Goal: Task Accomplishment & Management: Use online tool/utility

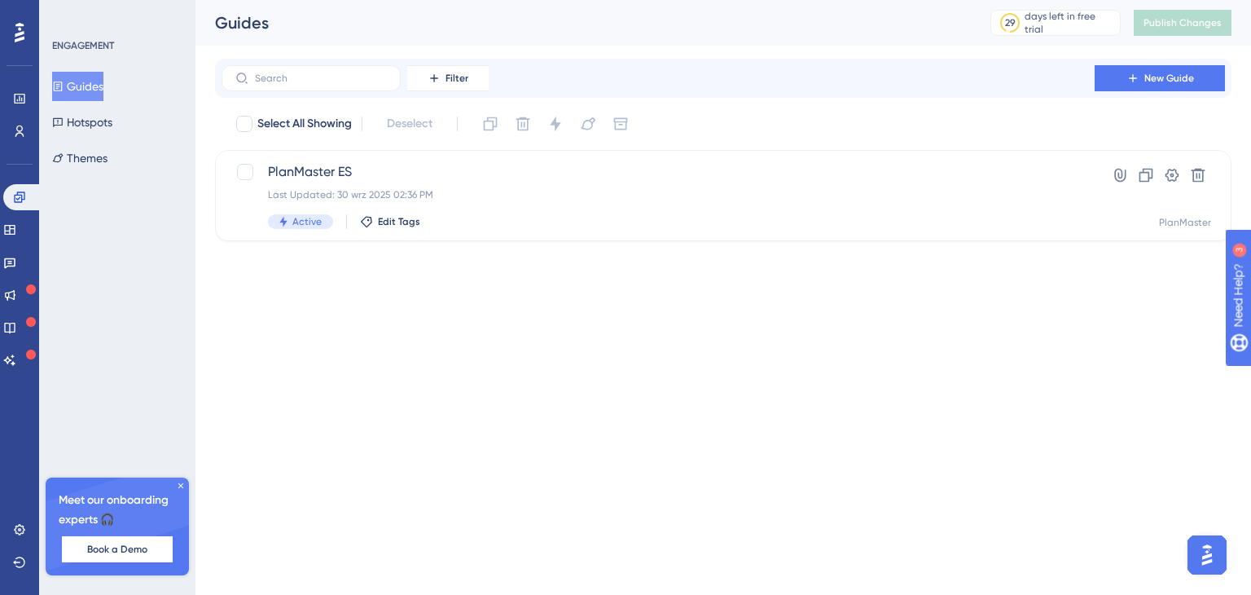
click at [1011, 105] on div "Filter New Guide Select All Showing Deselect PlanMaster ES Last Updated: 30 wrz…" at bounding box center [723, 150] width 1017 height 182
click at [81, 46] on div "ENGAGEMENT" at bounding box center [83, 45] width 62 height 13
click at [361, 185] on div "PlanMaster ES Last Updated: 30 wrz 2025 02:36 PM Active Edit Tags" at bounding box center [658, 195] width 780 height 67
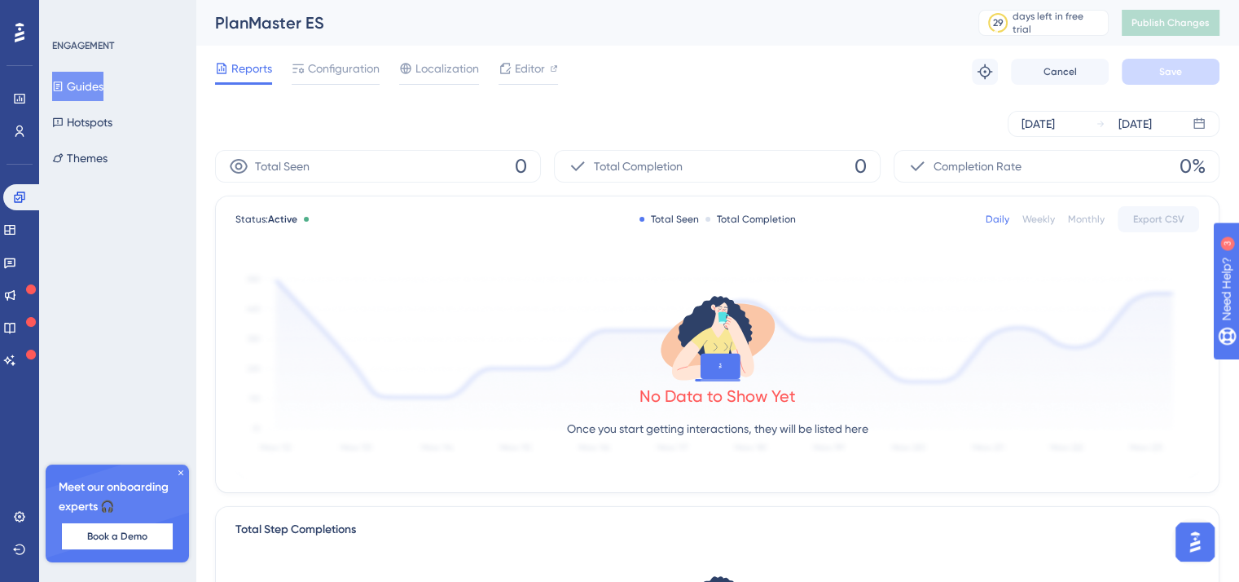
drag, startPoint x: 661, startPoint y: 55, endPoint x: 614, endPoint y: 84, distance: 54.5
click at [614, 84] on div "Reports Configuration Localization Editor Troubleshoot Cancel Save" at bounding box center [717, 72] width 1004 height 52
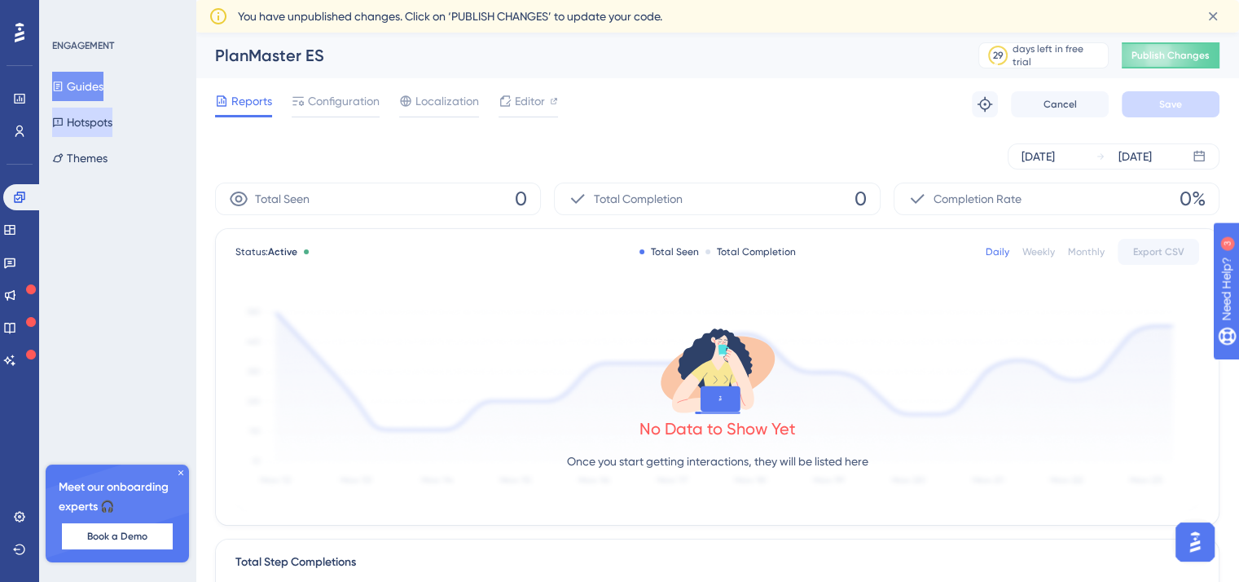
click at [108, 125] on button "Hotspots" at bounding box center [82, 122] width 60 height 29
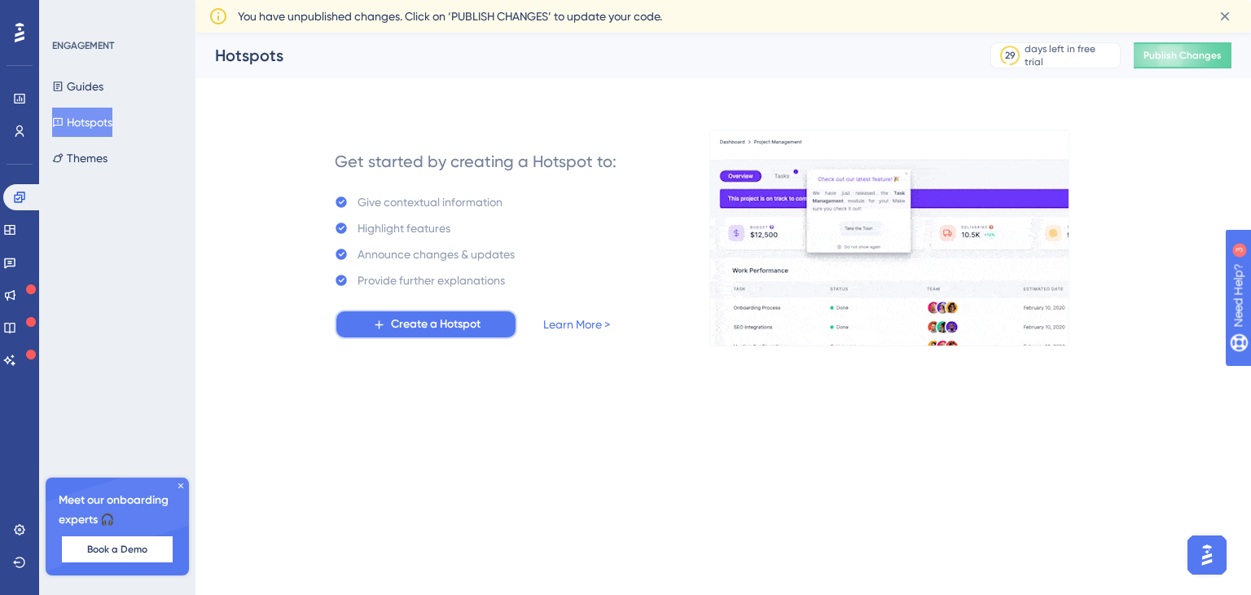
click at [429, 329] on span "Create a Hotspot" at bounding box center [436, 324] width 90 height 20
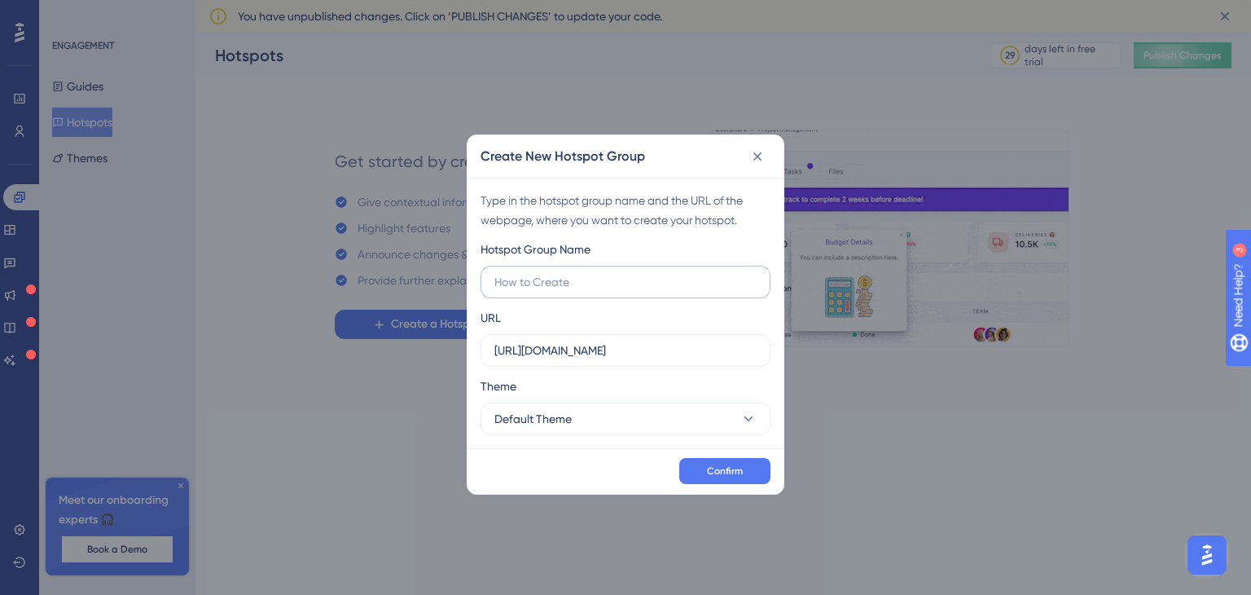
click at [582, 297] on label at bounding box center [626, 282] width 290 height 33
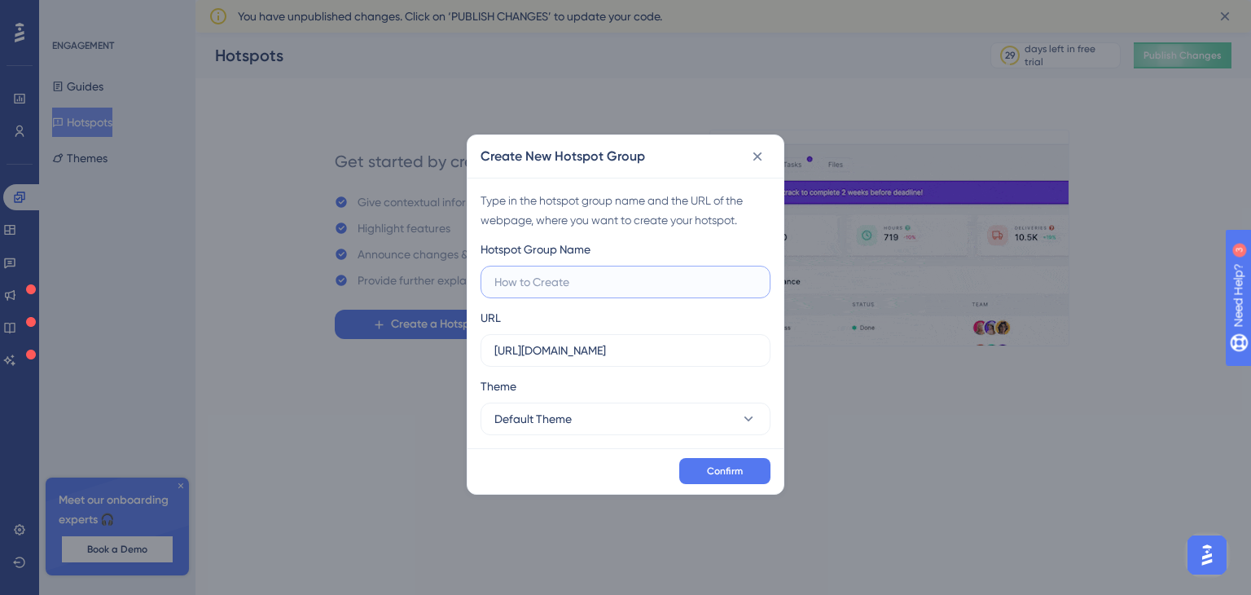
click at [582, 291] on input "text" at bounding box center [625, 282] width 262 height 18
click at [590, 273] on input "text" at bounding box center [625, 282] width 262 height 18
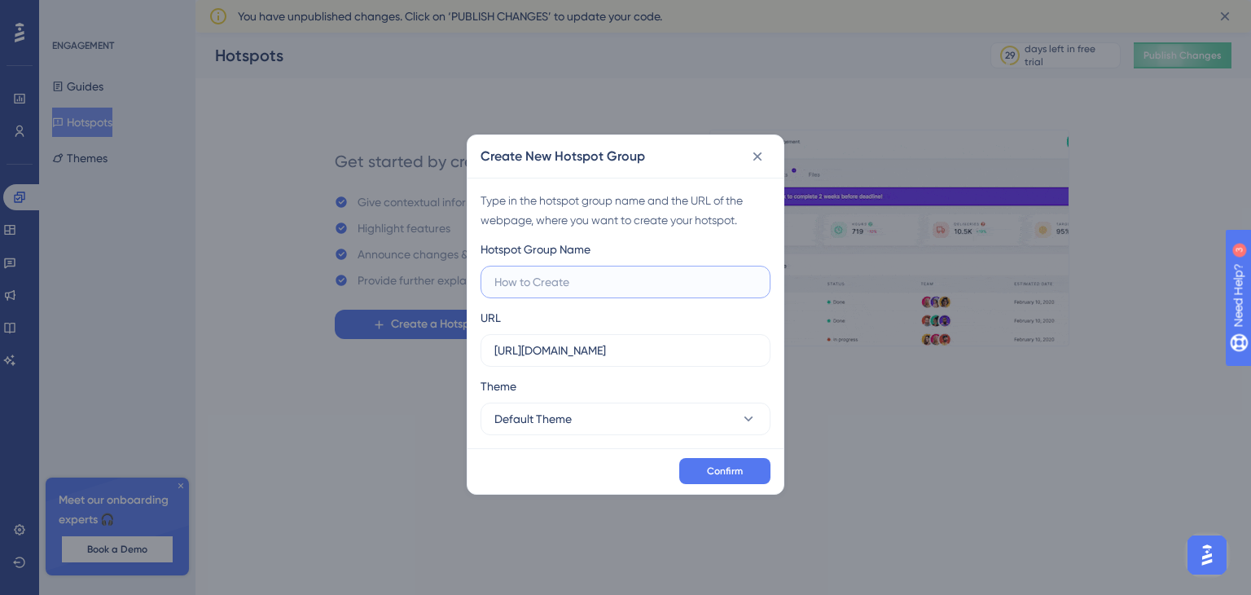
paste input "Announcement Modals"
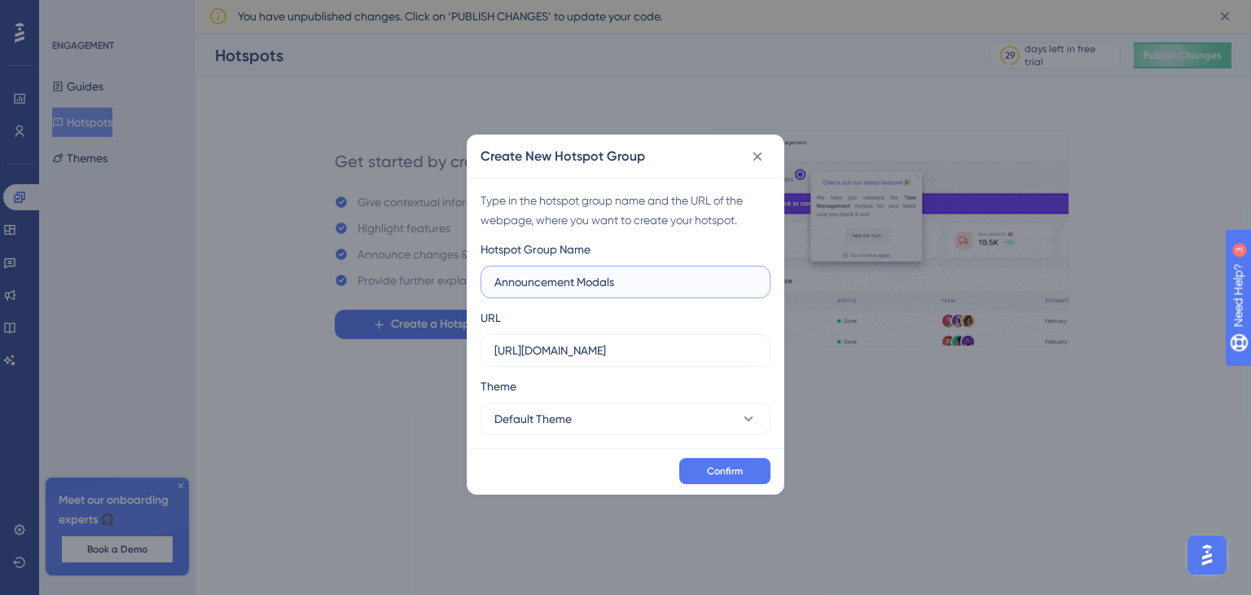
drag, startPoint x: 648, startPoint y: 280, endPoint x: 436, endPoint y: 286, distance: 212.7
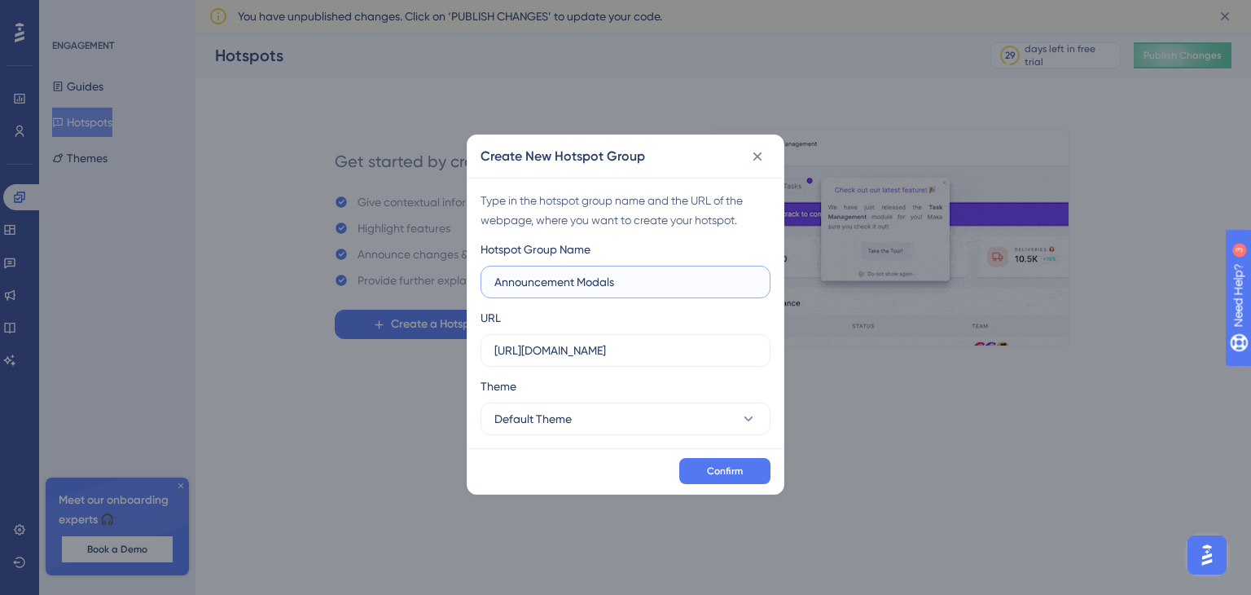
click at [436, 286] on div "Create New Hotspot Group Type in the hotspot group name and the URL of the webp…" at bounding box center [625, 297] width 1251 height 595
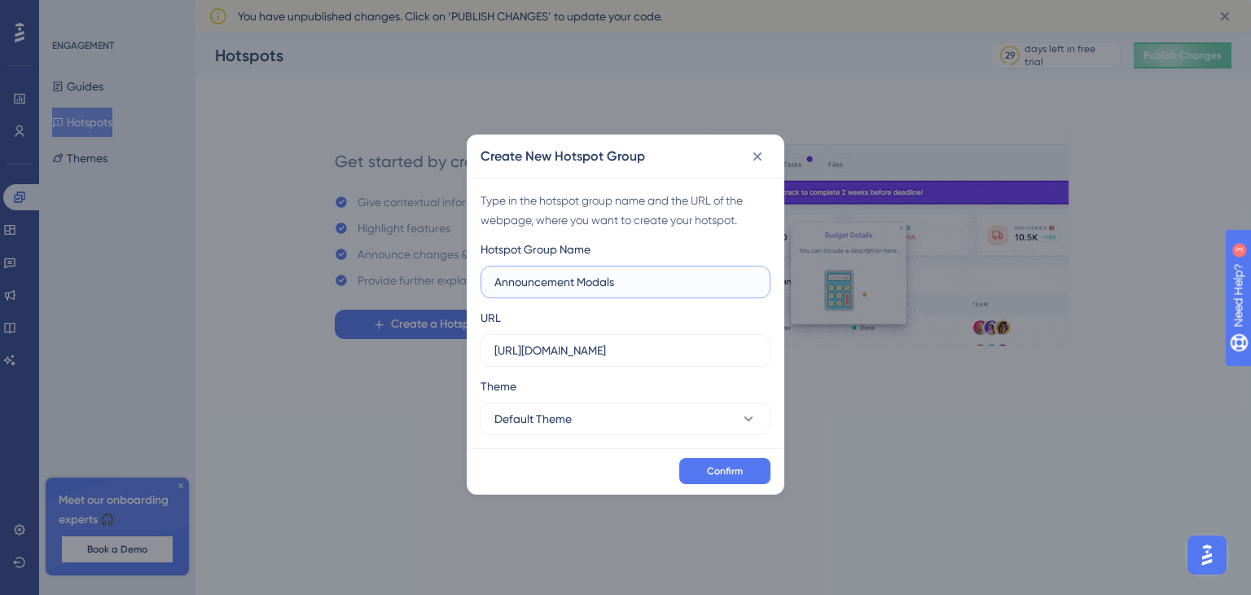
click at [655, 279] on input "Announcement Modals" at bounding box center [625, 282] width 262 height 18
type input "Announcement Modals"
drag, startPoint x: 472, startPoint y: 294, endPoint x: 449, endPoint y: 291, distance: 23.0
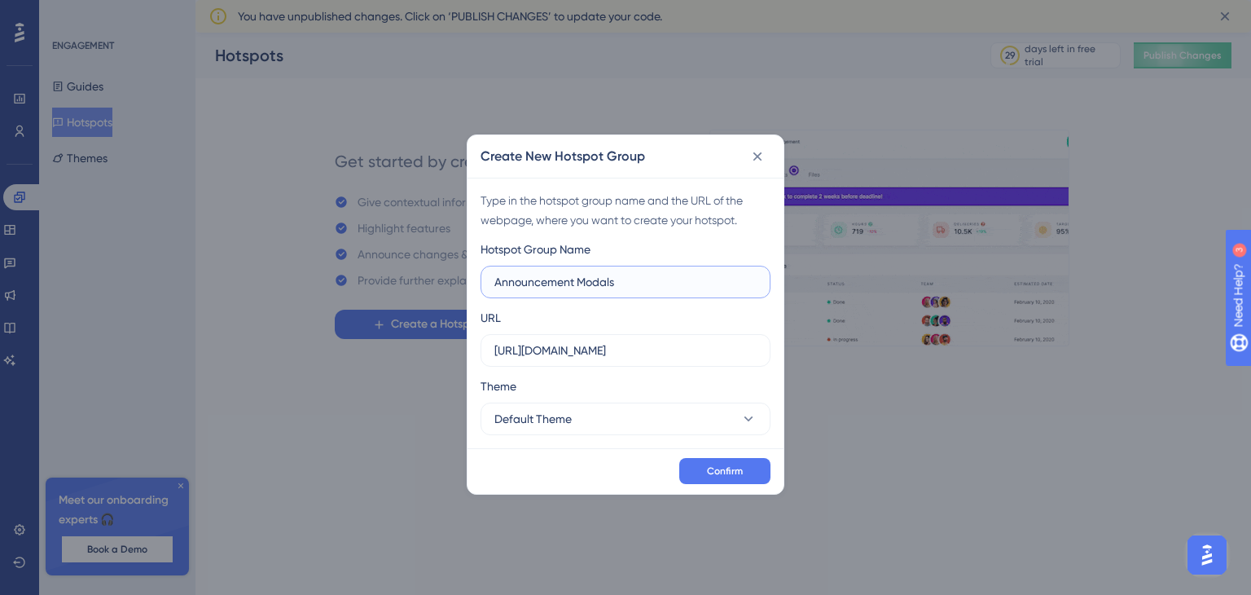
click at [448, 291] on div "Create New Hotspot Group Type in the hotspot group name and the URL of the webp…" at bounding box center [625, 297] width 1251 height 595
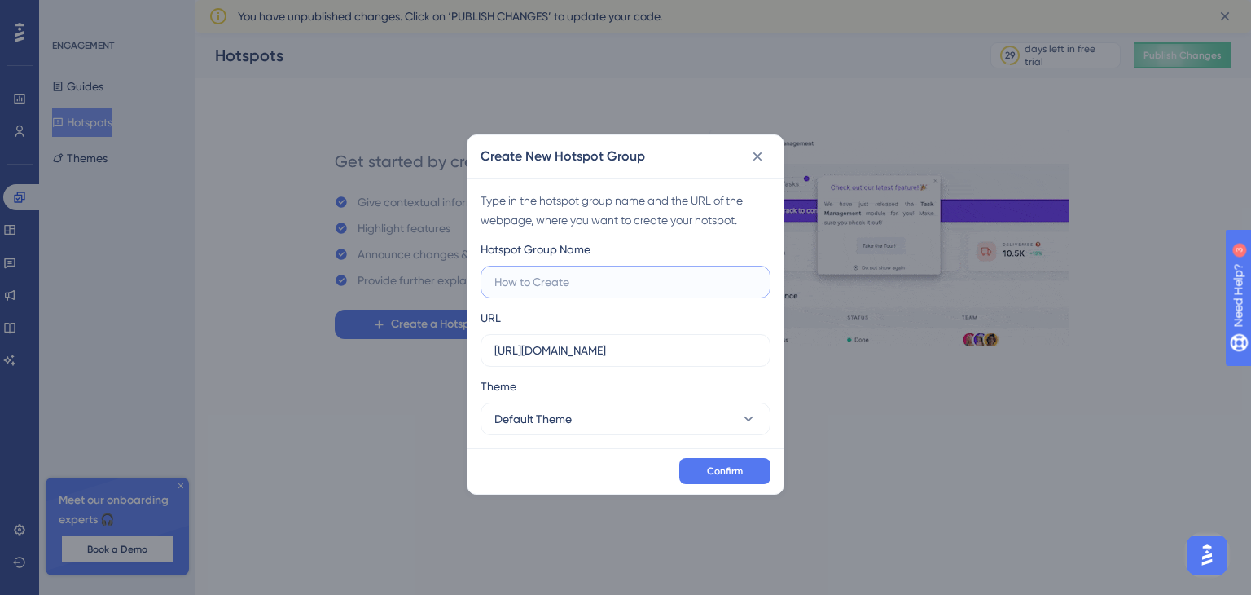
paste input "Product Updates"
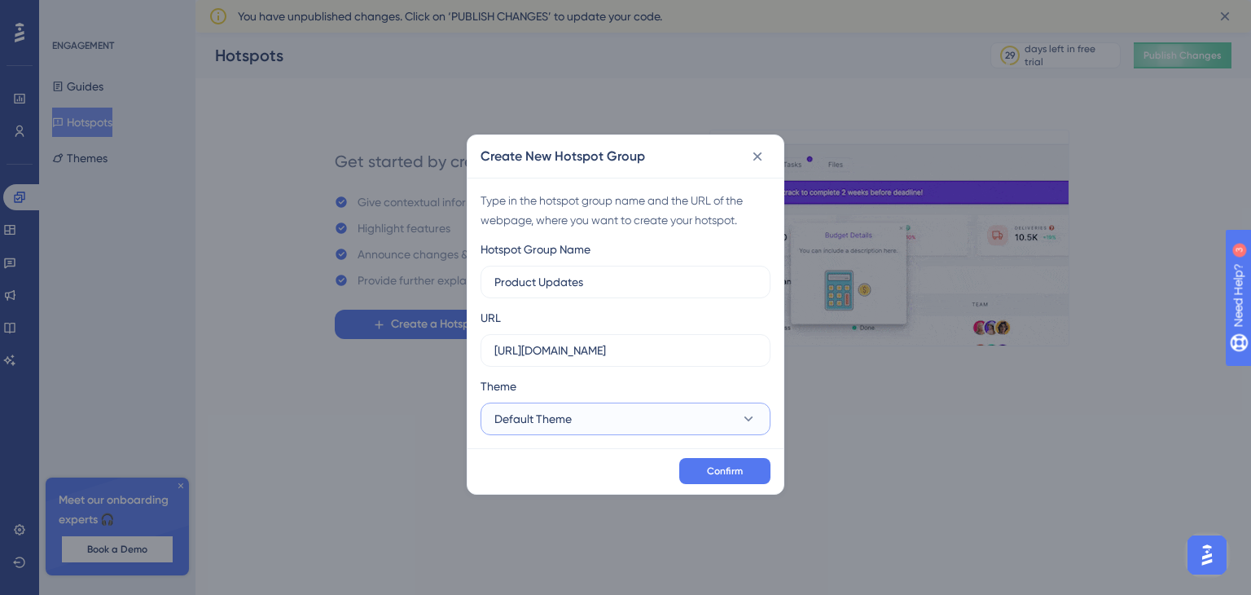
click at [597, 424] on button "Default Theme" at bounding box center [626, 418] width 290 height 33
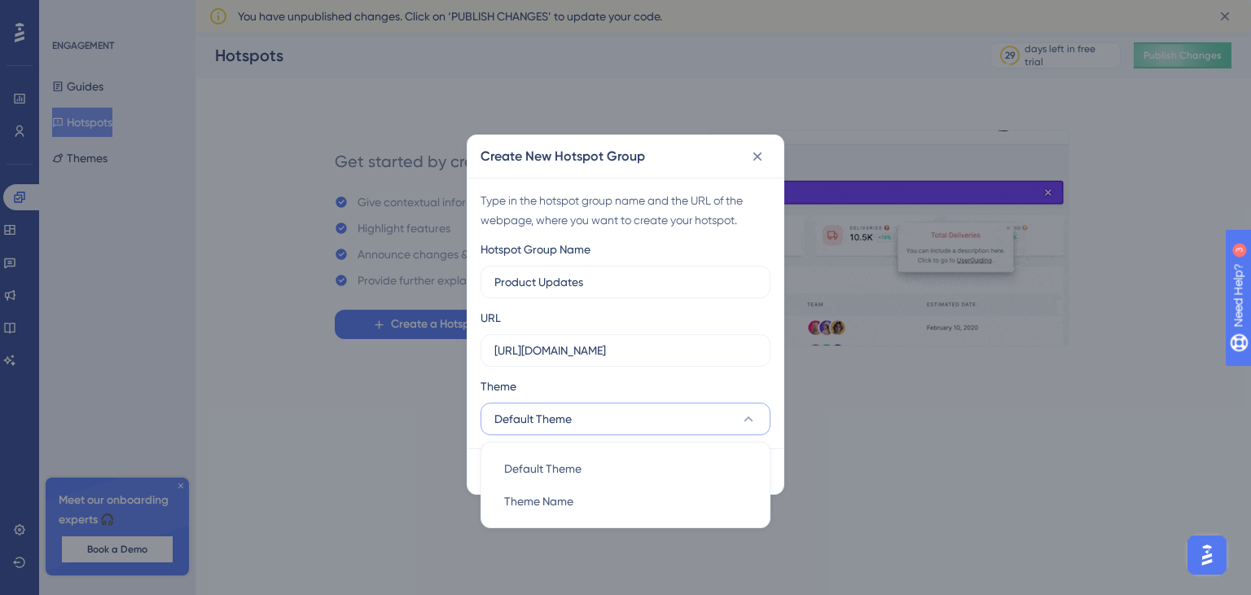
click at [596, 423] on button "Default Theme" at bounding box center [626, 418] width 290 height 33
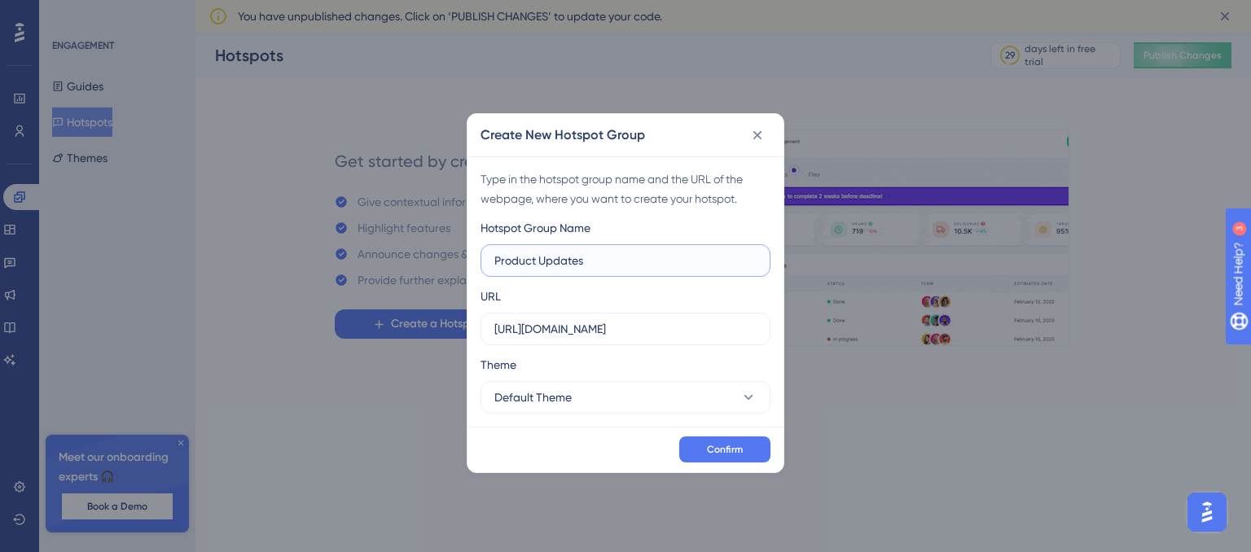
click at [629, 262] on input "Product Updates" at bounding box center [625, 261] width 262 height 18
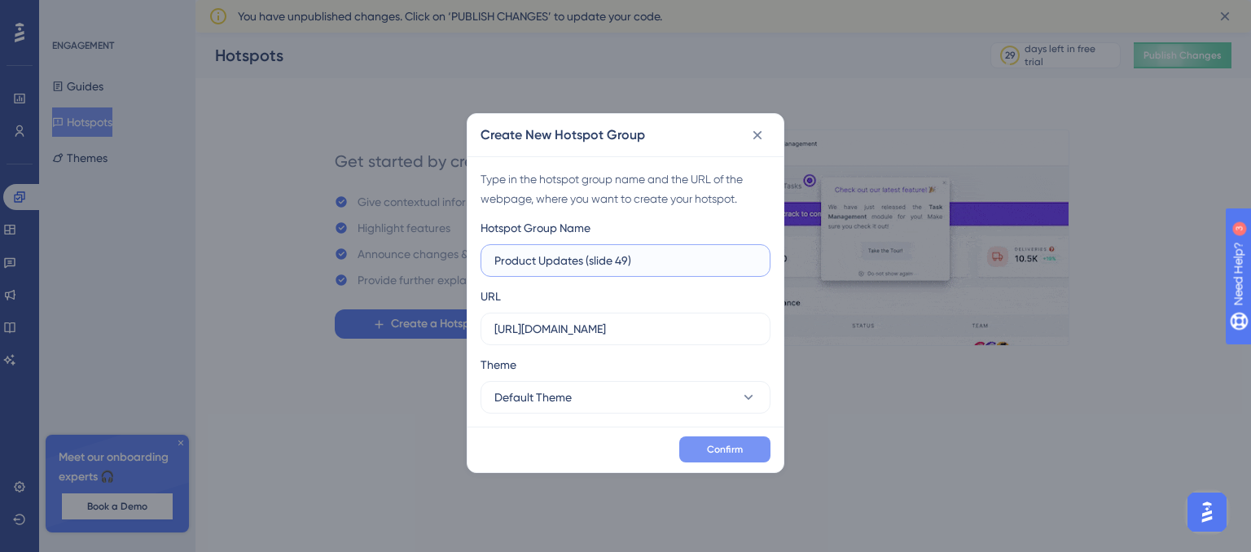
type input "Product Updates (slide 49)"
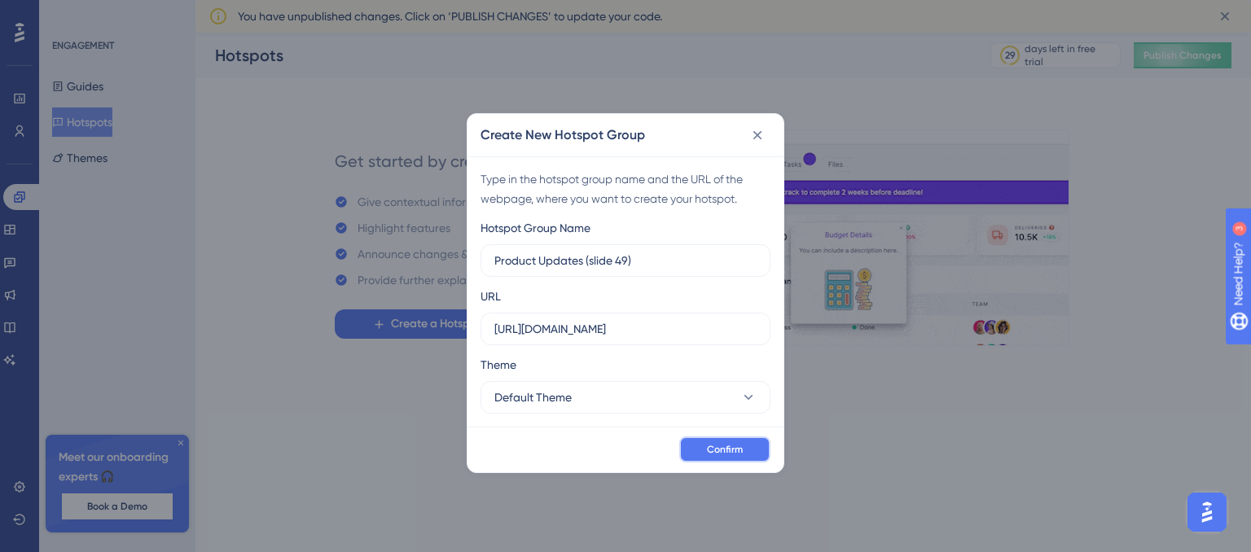
click at [727, 444] on span "Confirm" at bounding box center [725, 449] width 36 height 13
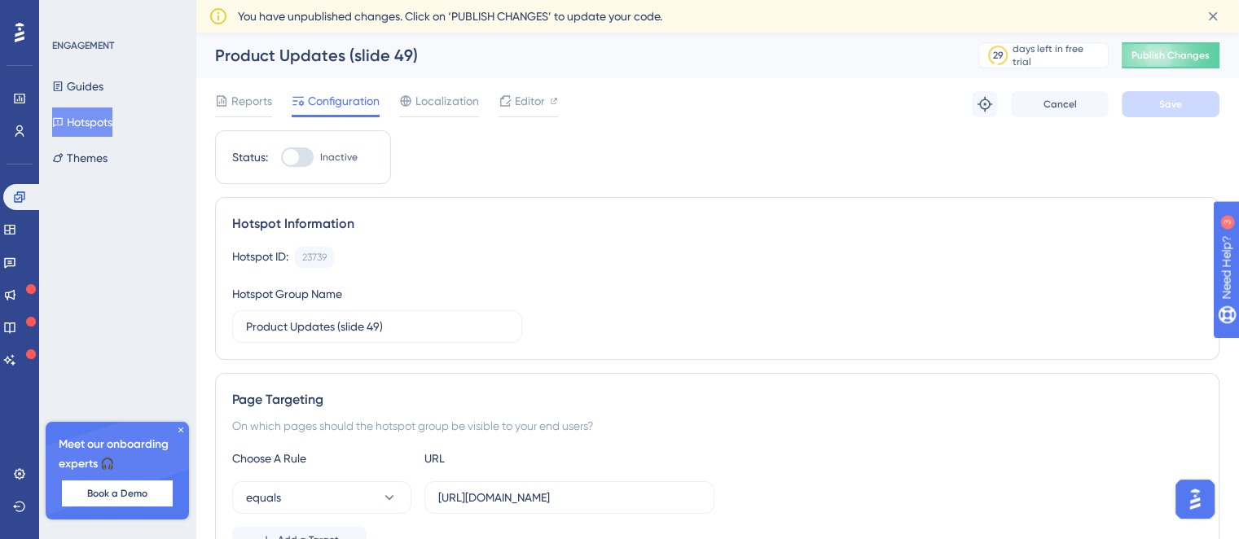
click at [300, 156] on div at bounding box center [297, 157] width 33 height 20
click at [281, 157] on input "Inactive" at bounding box center [280, 157] width 1 height 1
checkbox input "true"
click at [1140, 112] on button "Save" at bounding box center [1171, 104] width 98 height 26
click at [1184, 56] on button "Publish Changes" at bounding box center [1171, 55] width 98 height 26
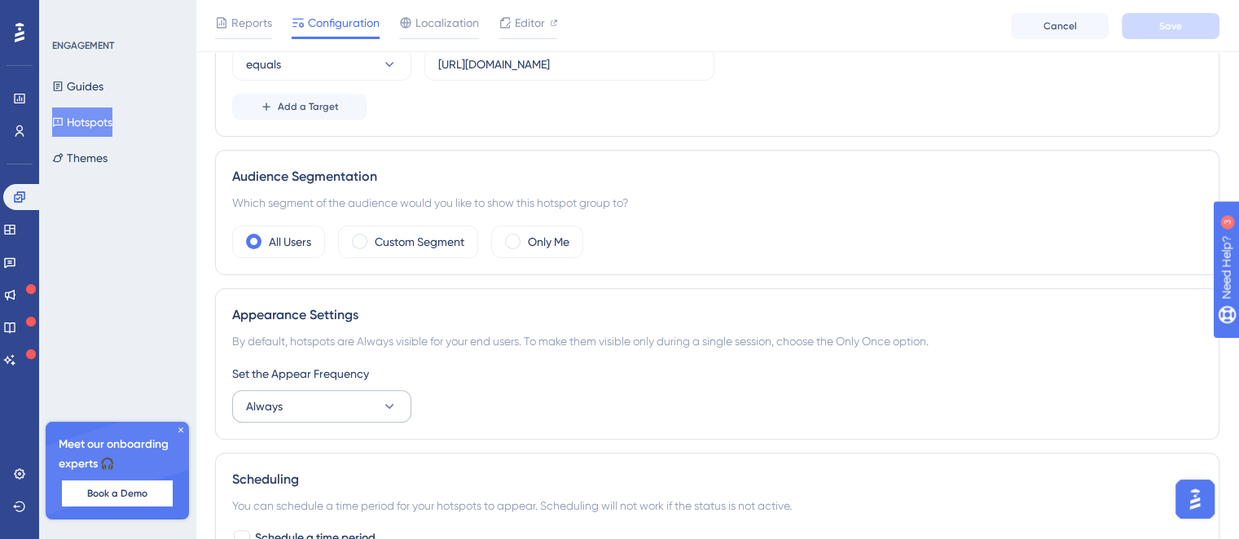
scroll to position [489, 0]
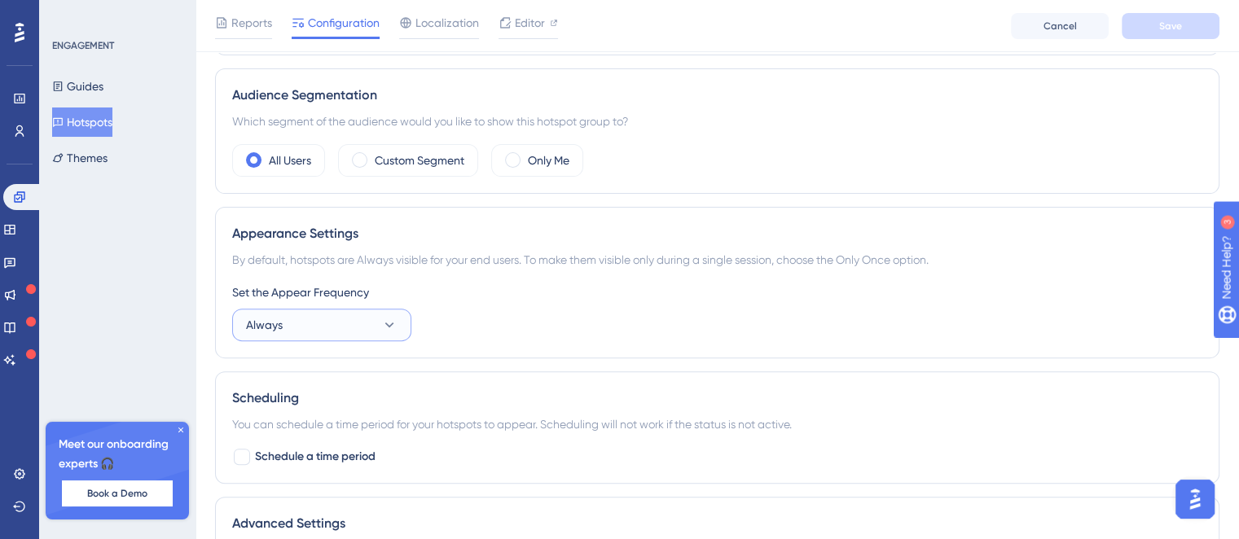
click at [362, 319] on button "Always" at bounding box center [321, 325] width 179 height 33
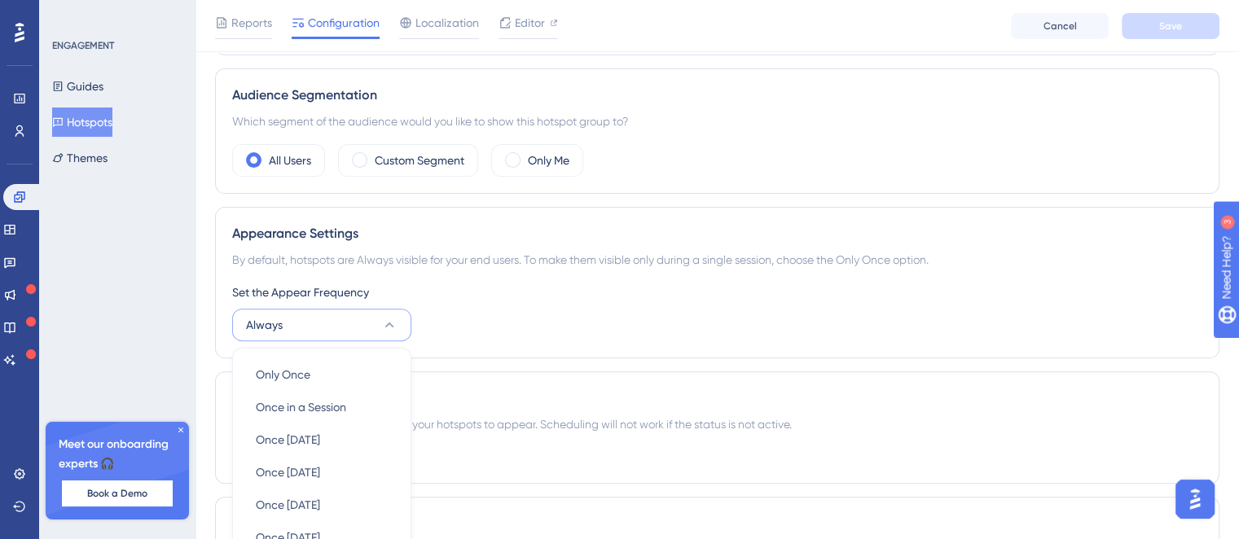
scroll to position [689, 0]
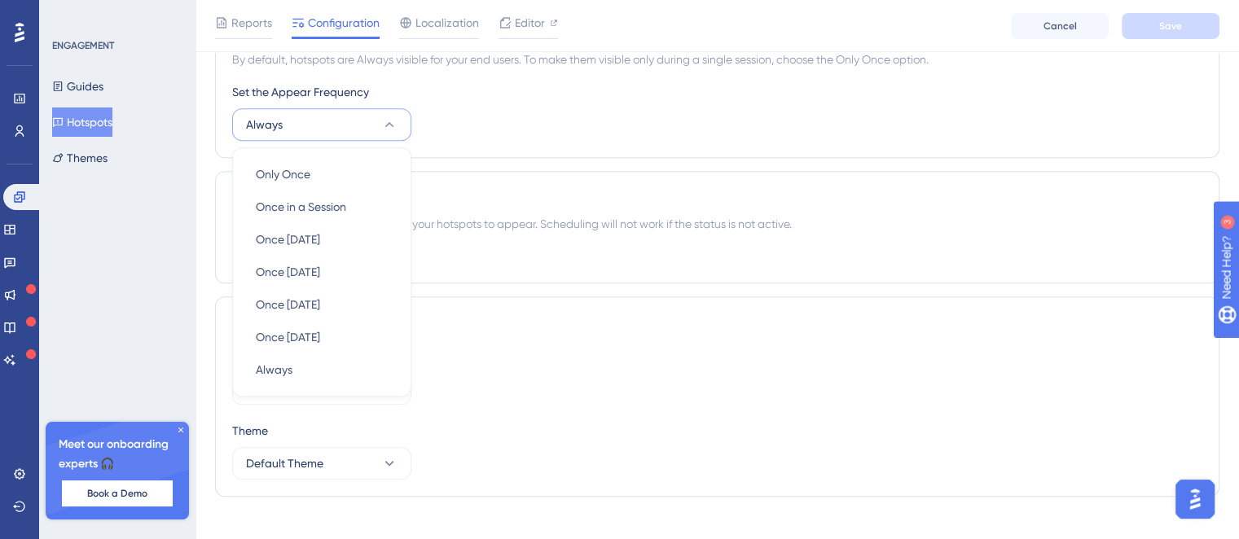
click at [499, 143] on div "Appearance Settings By default, hotspots are Always visible for your end users.…" at bounding box center [717, 83] width 1004 height 152
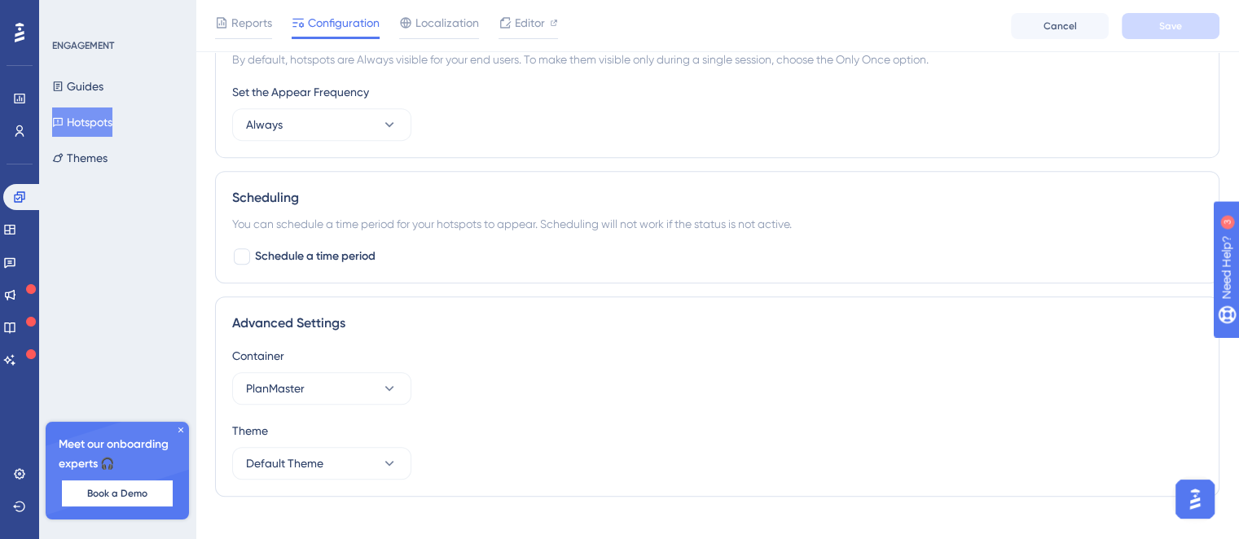
scroll to position [709, 0]
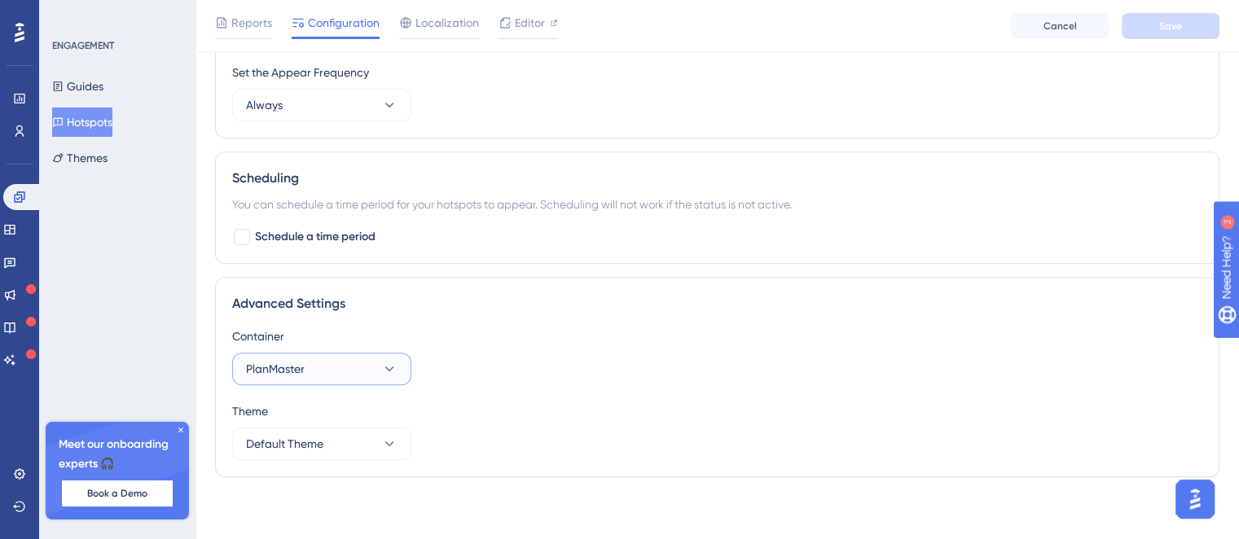
click at [345, 363] on button "PlanMaster" at bounding box center [321, 369] width 179 height 33
click at [377, 357] on button "PlanMaster" at bounding box center [321, 369] width 179 height 33
click at [379, 415] on div "PlanMaster PlanMaster" at bounding box center [322, 418] width 132 height 33
click at [503, 352] on div "Container PlanMaster" at bounding box center [717, 356] width 970 height 59
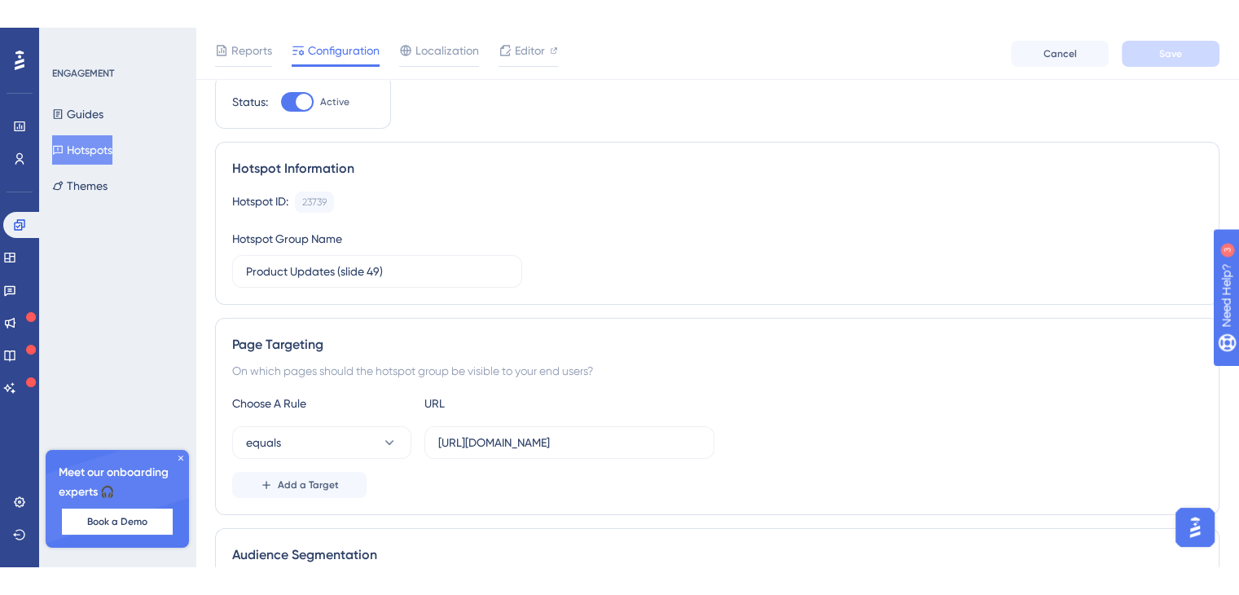
scroll to position [0, 0]
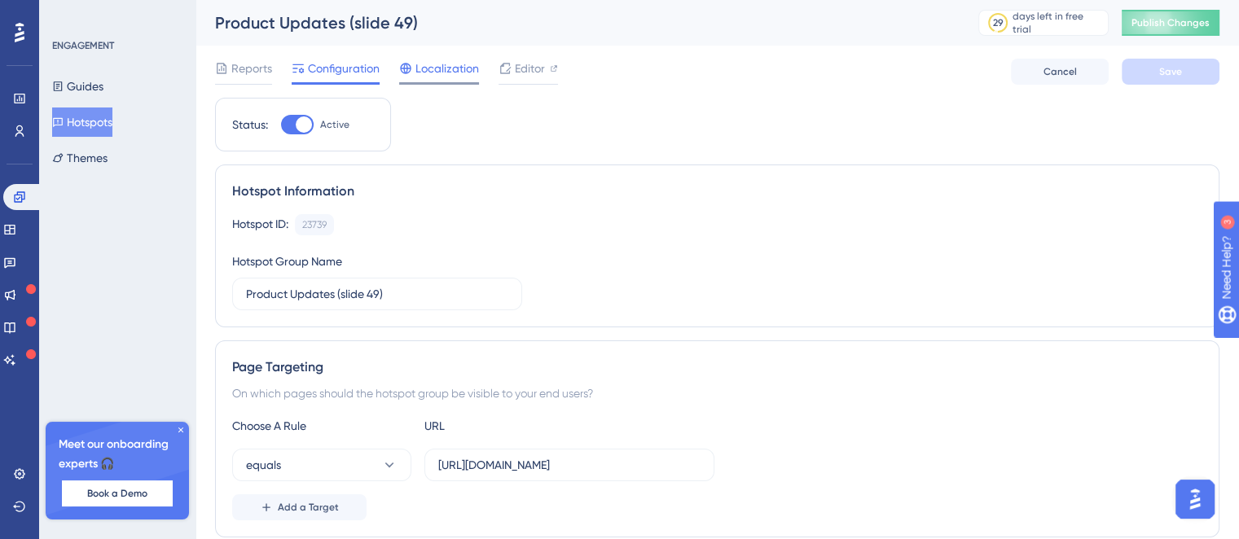
click at [440, 73] on span "Localization" at bounding box center [447, 69] width 64 height 20
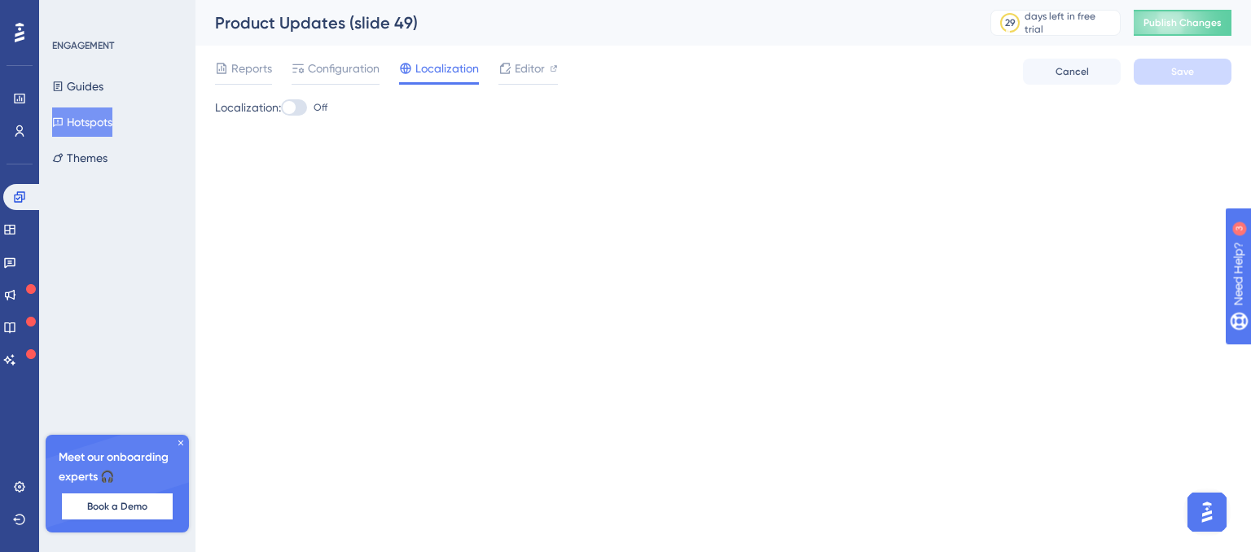
click at [313, 110] on label "Off" at bounding box center [304, 108] width 46 height 20
click at [281, 108] on input "Off" at bounding box center [280, 108] width 1 height 1
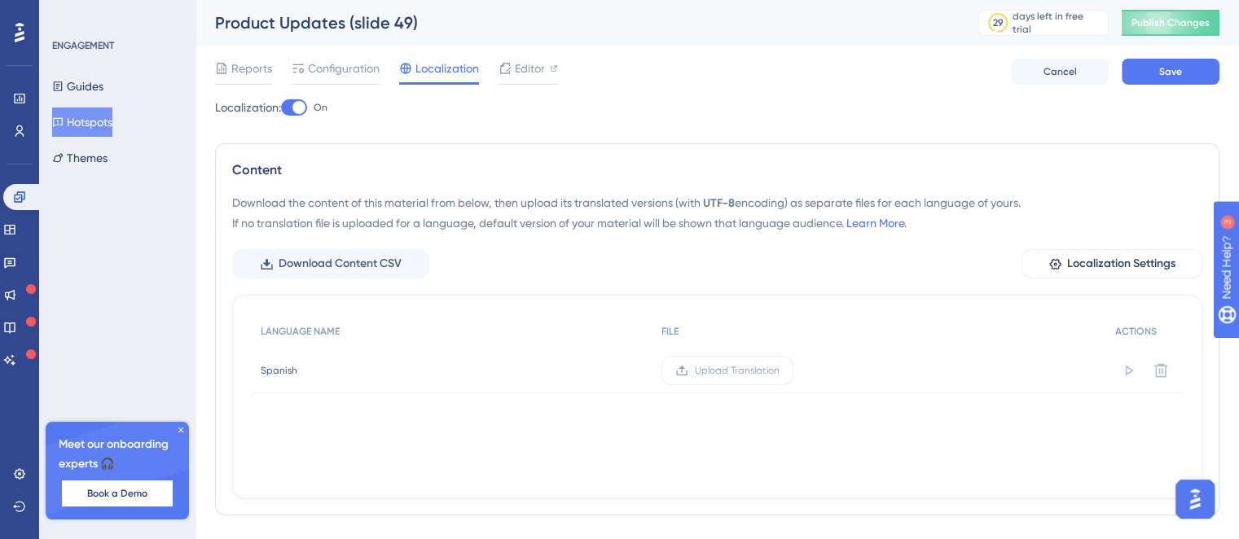
click at [299, 107] on div at bounding box center [298, 107] width 13 height 13
click at [281, 108] on input "On" at bounding box center [280, 108] width 1 height 1
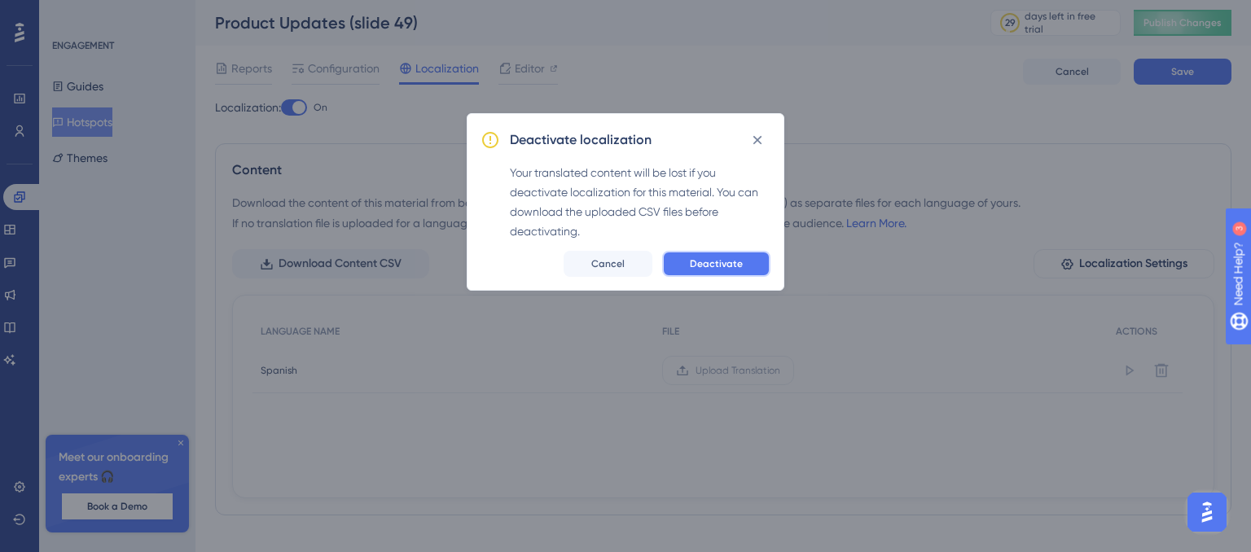
click at [713, 265] on span "Deactivate" at bounding box center [716, 263] width 53 height 13
checkbox input "false"
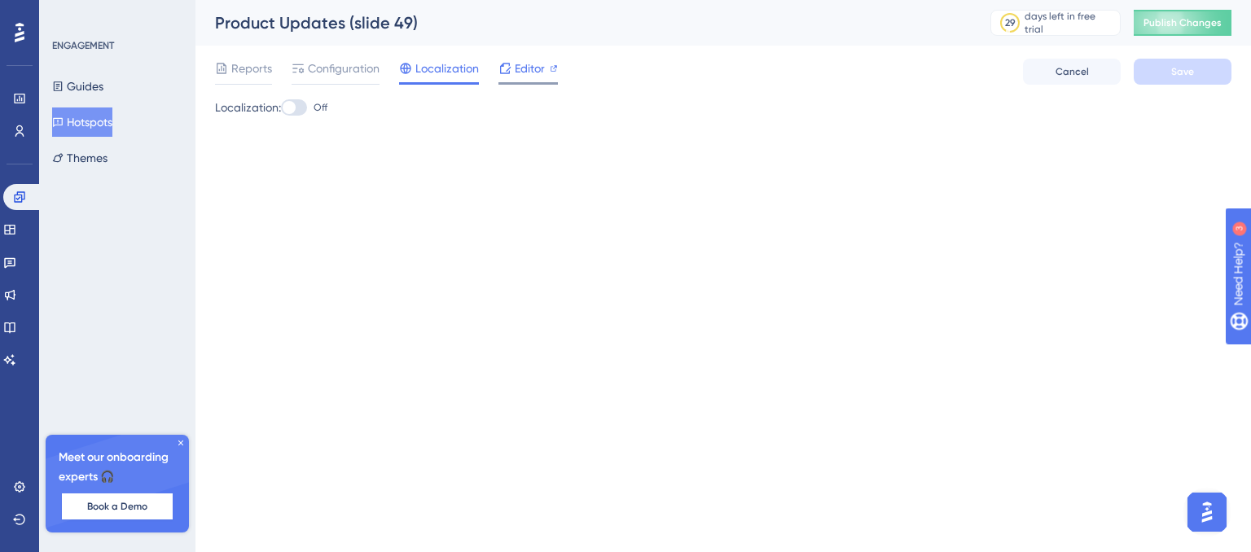
click at [527, 61] on span "Editor" at bounding box center [530, 69] width 30 height 20
click at [259, 60] on span "Reports" at bounding box center [251, 69] width 41 height 20
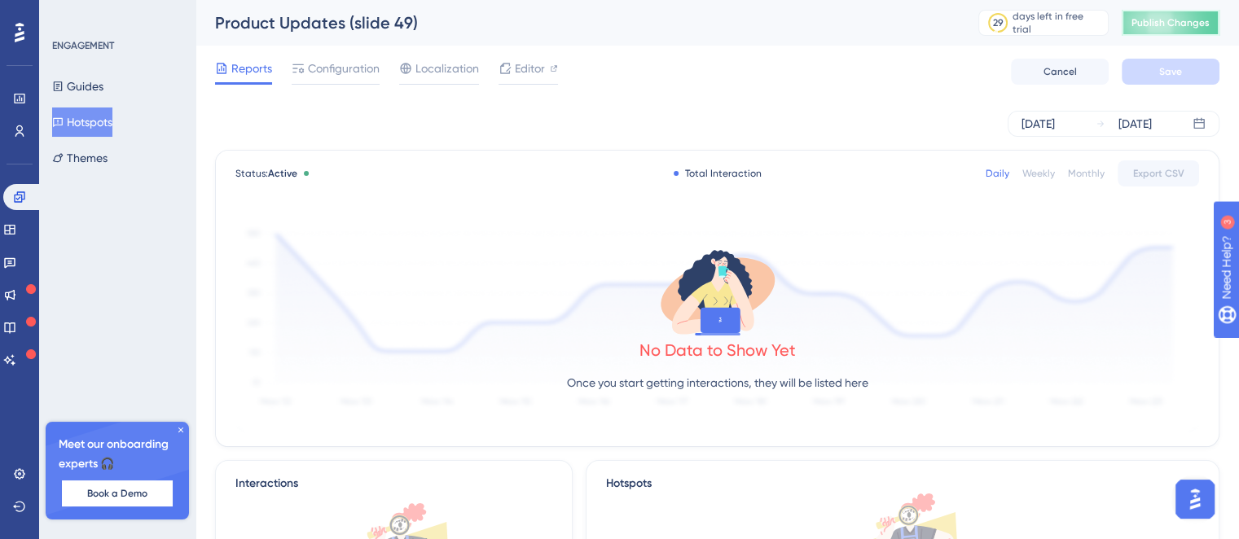
click at [1158, 23] on span "Publish Changes" at bounding box center [1171, 22] width 78 height 13
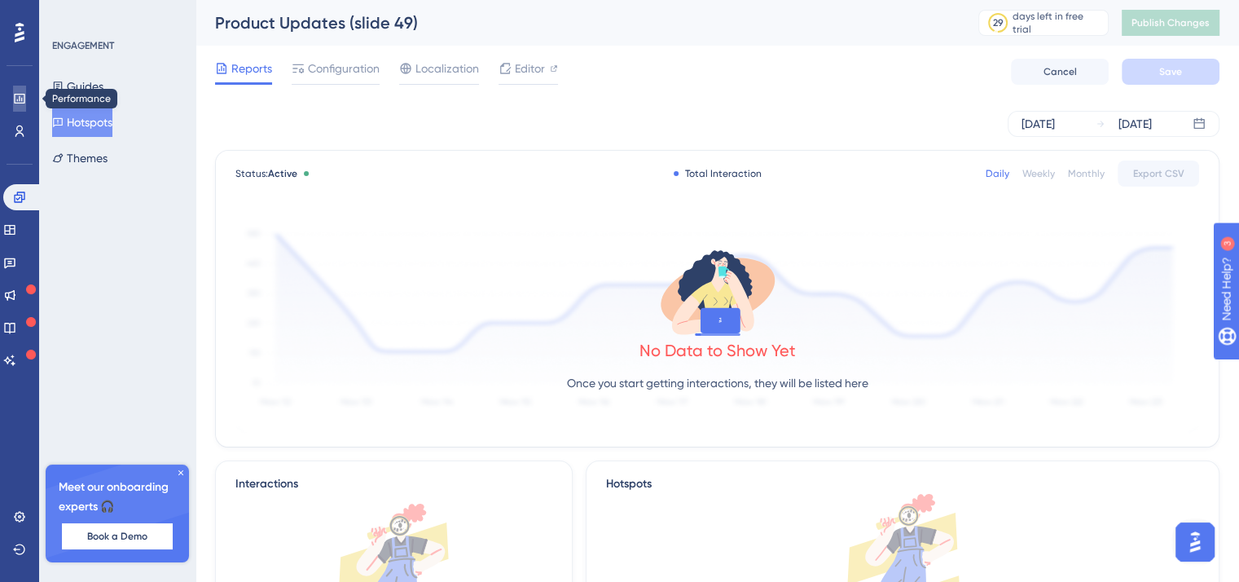
click at [13, 90] on link at bounding box center [19, 99] width 13 height 26
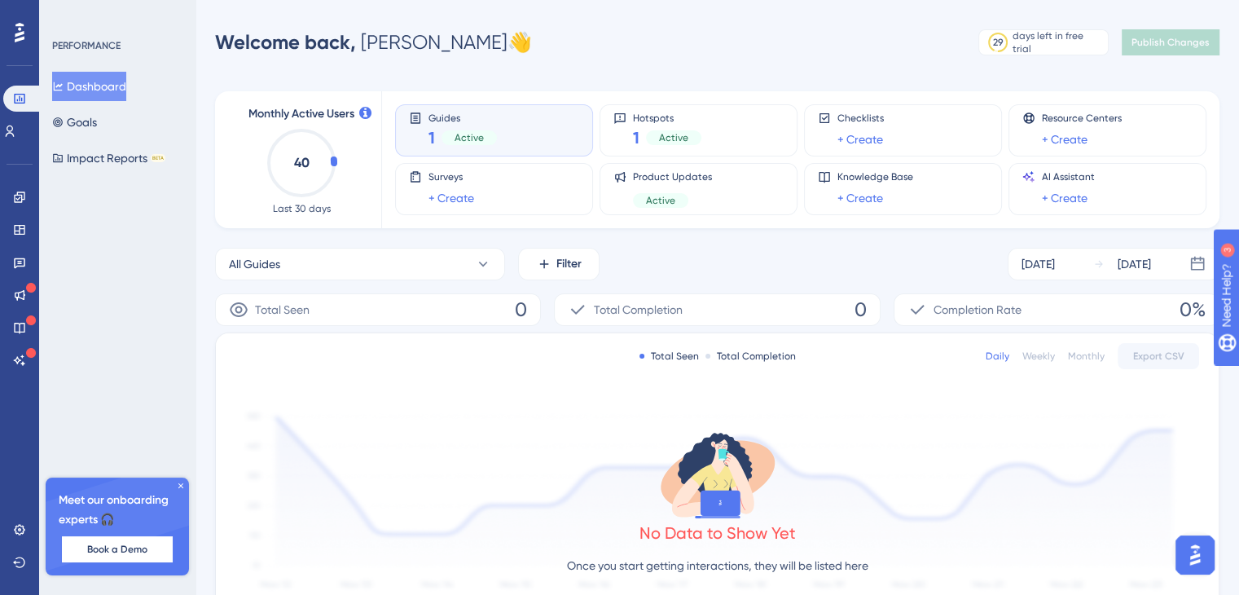
drag, startPoint x: 482, startPoint y: 131, endPoint x: 499, endPoint y: 129, distance: 16.5
click at [482, 131] on div "Active" at bounding box center [469, 137] width 55 height 15
click at [656, 127] on div "1 Active" at bounding box center [667, 137] width 68 height 23
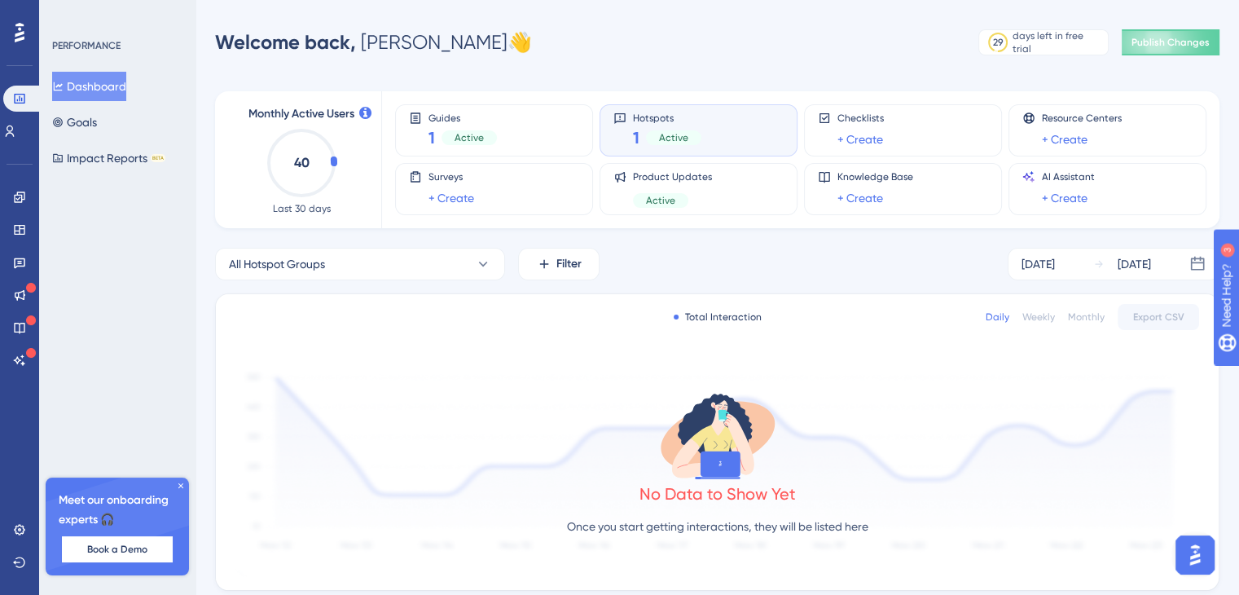
click at [697, 115] on span "Hotspots" at bounding box center [667, 117] width 68 height 11
click at [85, 118] on button "Goals" at bounding box center [74, 122] width 45 height 29
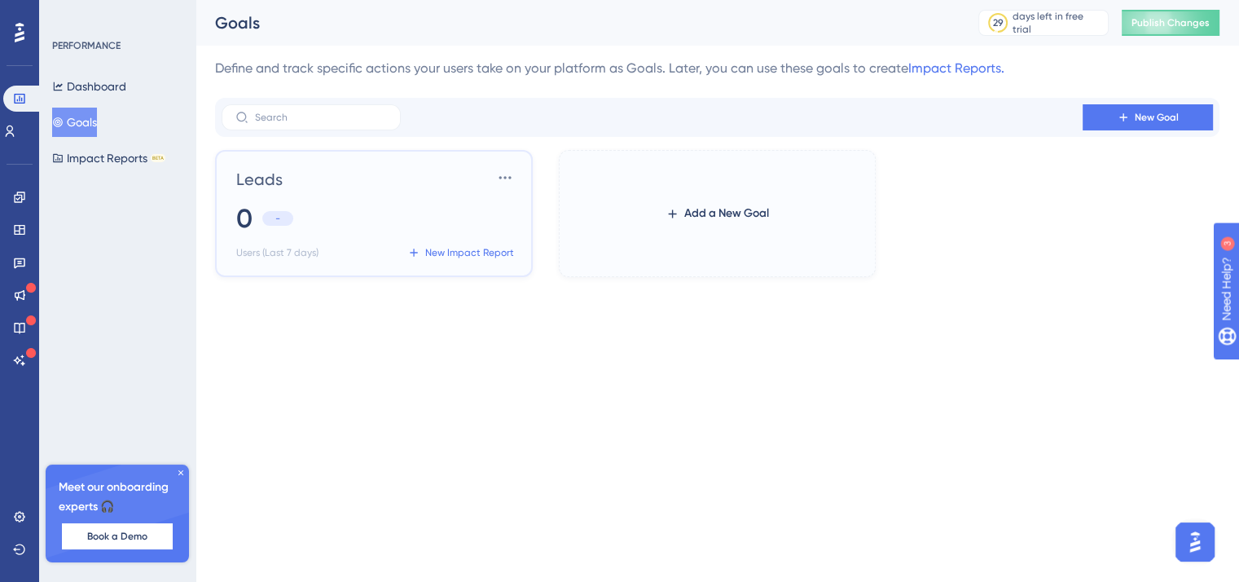
click at [248, 175] on span "Leads" at bounding box center [259, 179] width 46 height 23
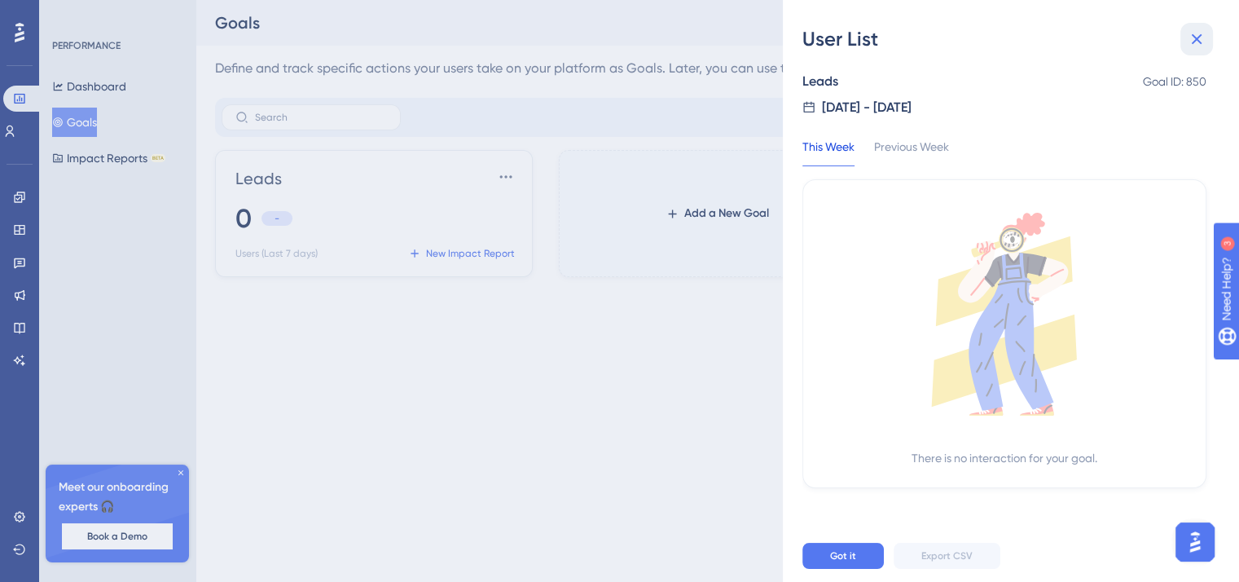
drag, startPoint x: 1193, startPoint y: 46, endPoint x: 938, endPoint y: 46, distance: 255.8
click at [1193, 45] on icon at bounding box center [1197, 39] width 20 height 20
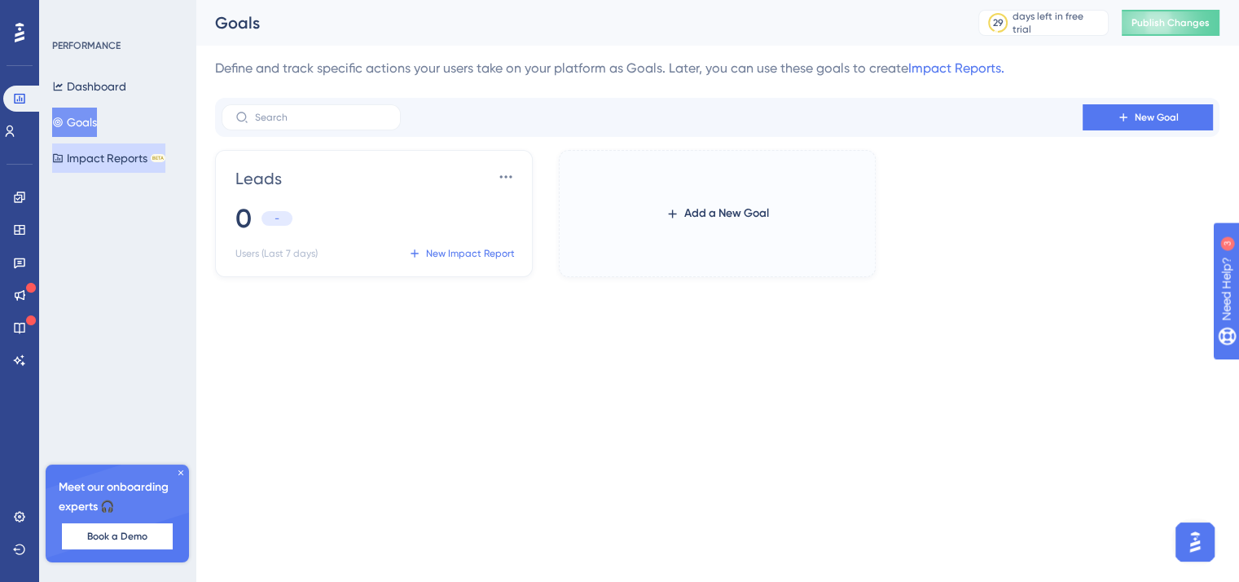
click at [72, 149] on button "Impact Reports BETA" at bounding box center [108, 157] width 113 height 29
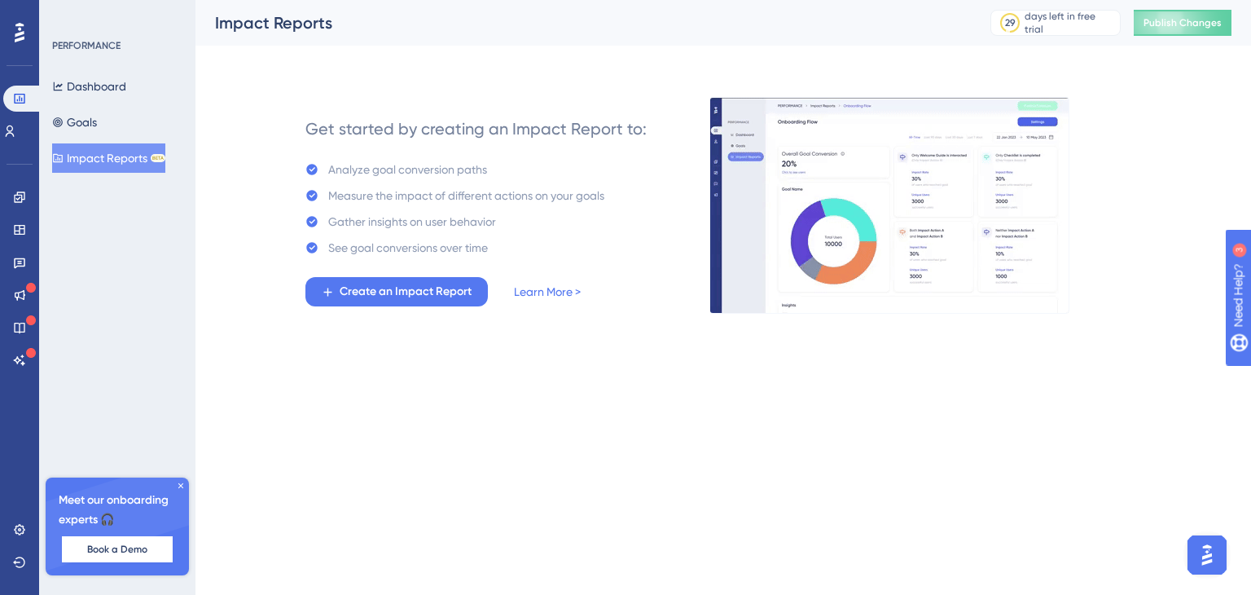
click at [15, 23] on icon at bounding box center [20, 32] width 10 height 21
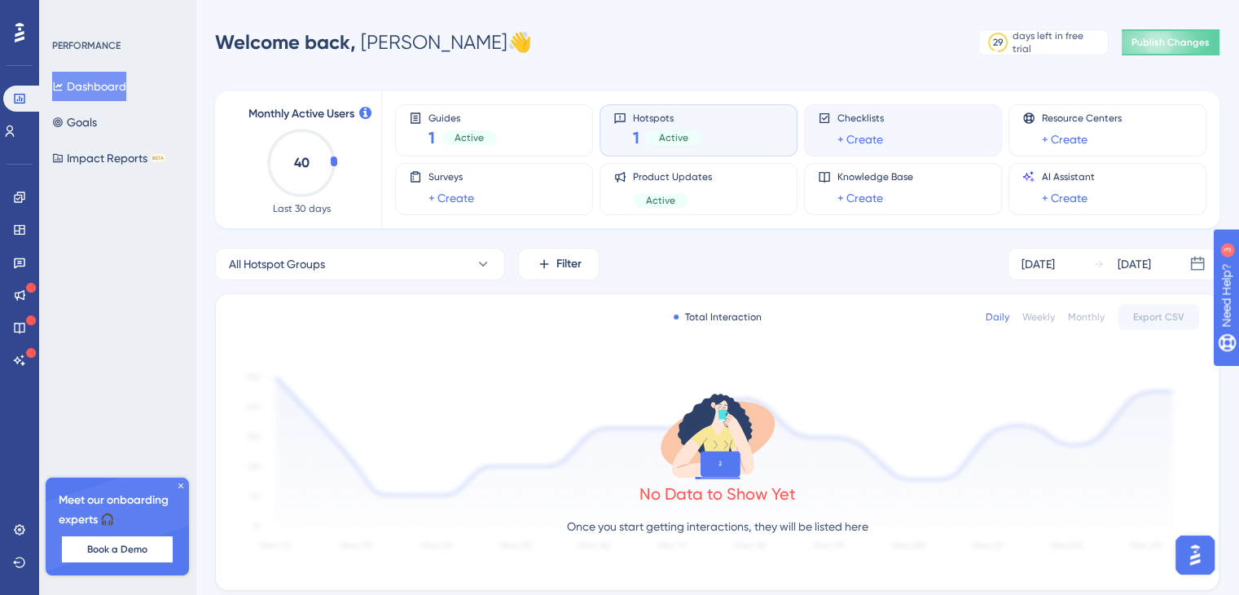
click at [857, 128] on div "Checklists + Create" at bounding box center [860, 130] width 46 height 37
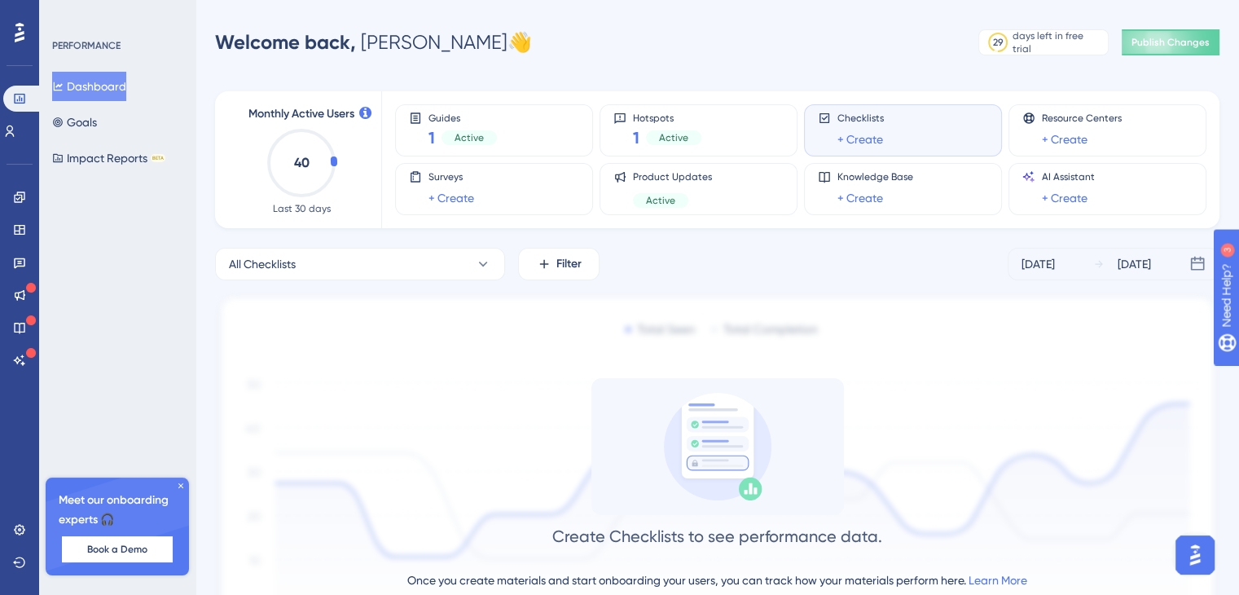
click at [836, 130] on div "Checklists + Create" at bounding box center [903, 130] width 170 height 37
click at [863, 143] on link "+ Create" at bounding box center [860, 140] width 46 height 20
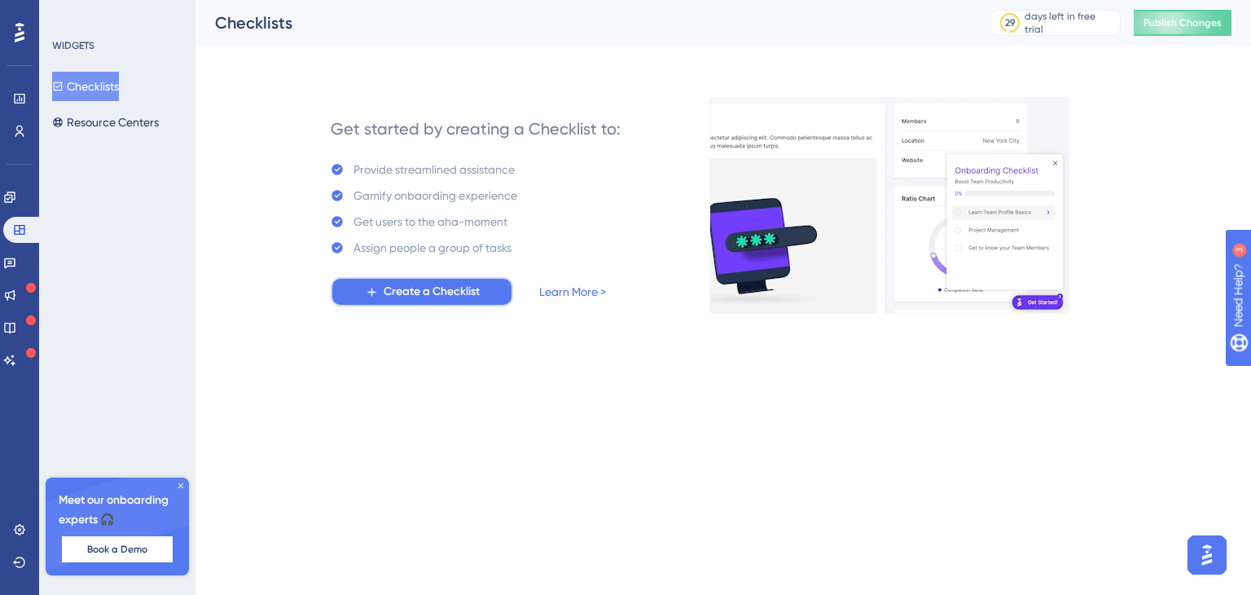
click at [462, 297] on span "Create a Checklist" at bounding box center [432, 292] width 96 height 20
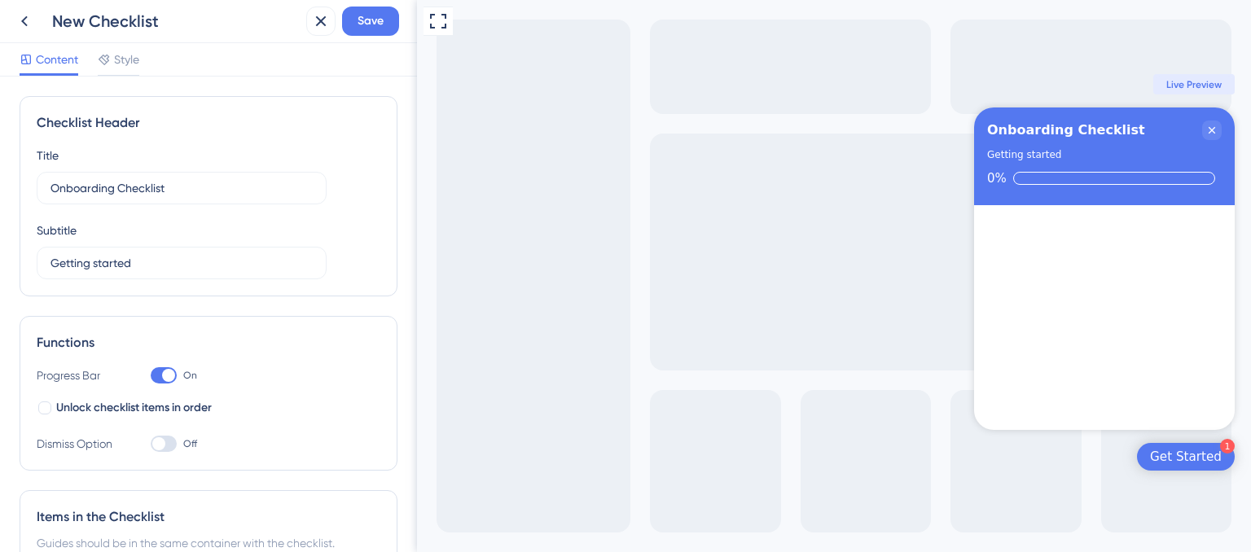
click at [1049, 180] on div "Checklist progress: 0%" at bounding box center [1114, 178] width 202 height 13
click at [1118, 133] on div "Onboarding Checklist" at bounding box center [1092, 131] width 211 height 20
click at [125, 184] on input "Onboarding Checklist" at bounding box center [182, 188] width 262 height 18
drag, startPoint x: 222, startPoint y: 183, endPoint x: 0, endPoint y: 159, distance: 222.9
click at [0, 159] on div "Checklist Header Title Onboarding Checklist Subtitle Getting started Functions …" at bounding box center [208, 315] width 417 height 476
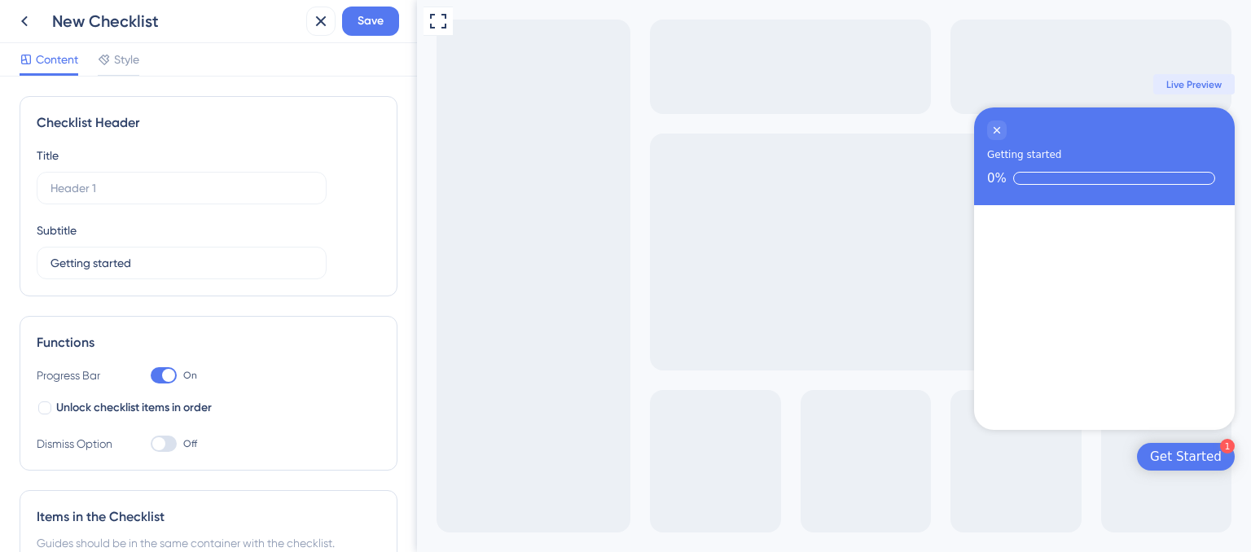
drag, startPoint x: 647, startPoint y: 11, endPoint x: 864, endPoint y: -8, distance: 217.6
click at [864, 0] on html "Full Screen Preview 1 Get Started Getting started 0% Congratulations! You have …" at bounding box center [834, 276] width 834 height 552
click at [176, 177] on label at bounding box center [182, 188] width 290 height 33
click at [176, 179] on input "text" at bounding box center [182, 188] width 262 height 18
paste input "¡Bienvenido al foro! [H1] Antes de continuar, responde a unas cuantas preguntas…"
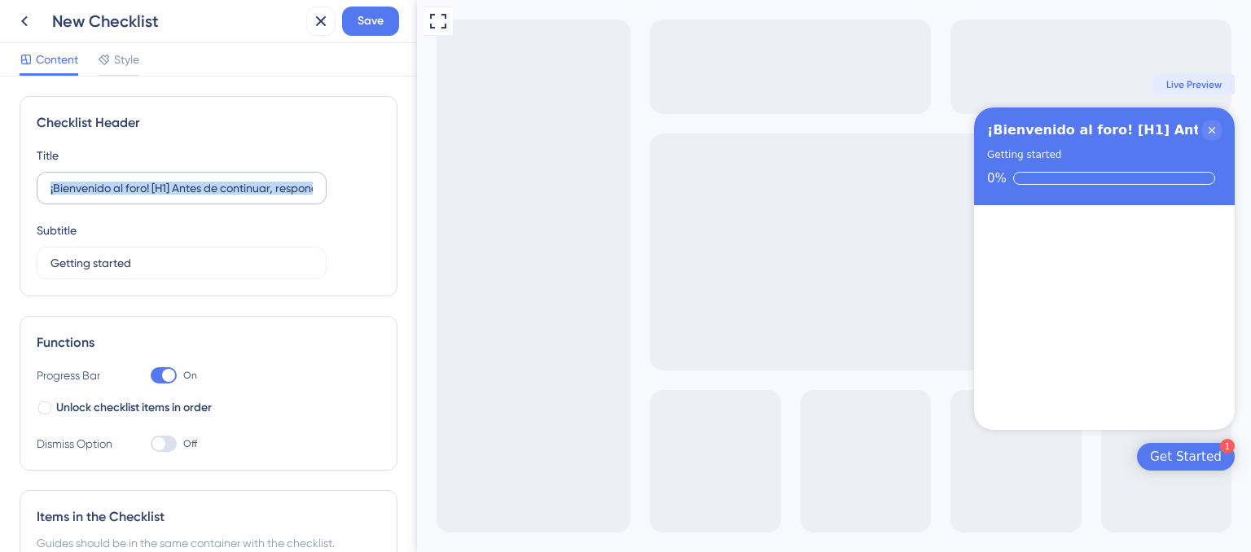
drag, startPoint x: 317, startPoint y: 196, endPoint x: 55, endPoint y: 183, distance: 262.6
click at [53, 183] on label "¡Bienvenido al foro! [H1] Antes de continuar, responde a unas cuantas preguntas…" at bounding box center [182, 188] width 290 height 33
drag, startPoint x: 152, startPoint y: 190, endPoint x: 336, endPoint y: 196, distance: 183.4
click at [336, 196] on div "Title ¡Bienvenido al foro! [H1] Antes de continuar, responde a unas cuantas pre…" at bounding box center [209, 213] width 344 height 134
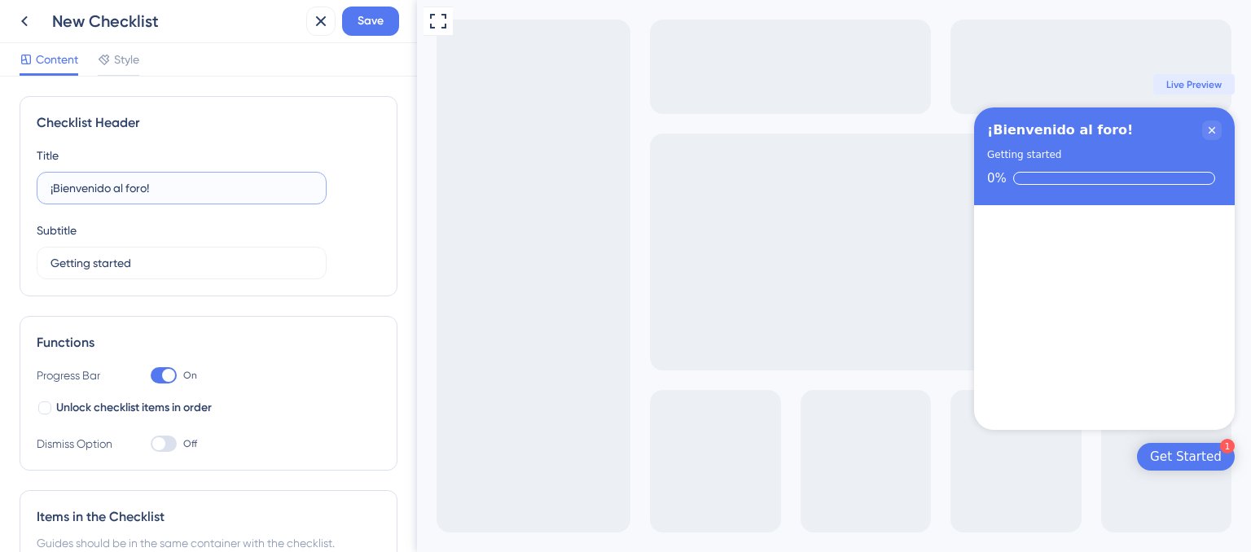
scroll to position [0, 0]
type input "¡Bienvenido al foro!"
click at [153, 268] on input "Getting started" at bounding box center [182, 263] width 262 height 18
drag, startPoint x: 153, startPoint y: 268, endPoint x: 34, endPoint y: 257, distance: 119.4
click at [15, 258] on div "Checklist Header Title ¡Bienvenido al foro! Subtitle Getting started Functions …" at bounding box center [208, 315] width 417 height 476
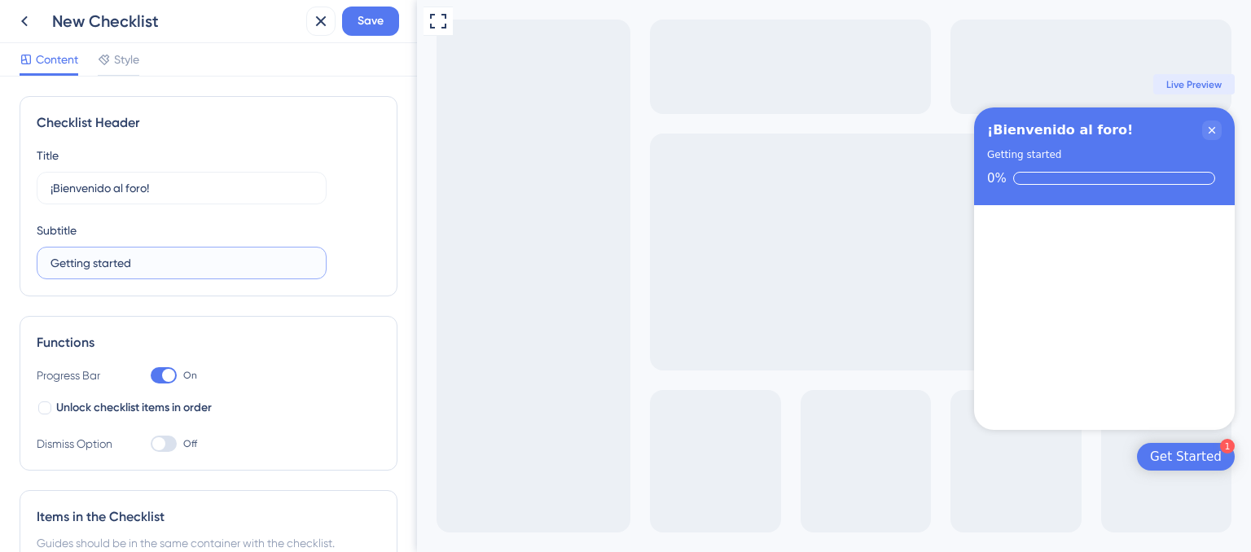
paste input "[H1] Antes de continuar, responde a unas cuantas preguntas. ¿Cuál es tu función?"
drag, startPoint x: 200, startPoint y: 263, endPoint x: 6, endPoint y: 262, distance: 194.7
click at [3, 263] on div "Checklist Header Title ¡Bienvenido al foro! Subtitle [H1] Antes de continuar, r…" at bounding box center [208, 315] width 417 height 476
click at [81, 258] on input "[H1] Antes de continuar, responde a unas cuantas preguntas. ¿Cuál es tu función?" at bounding box center [182, 263] width 262 height 18
drag, startPoint x: 71, startPoint y: 262, endPoint x: 33, endPoint y: 262, distance: 37.5
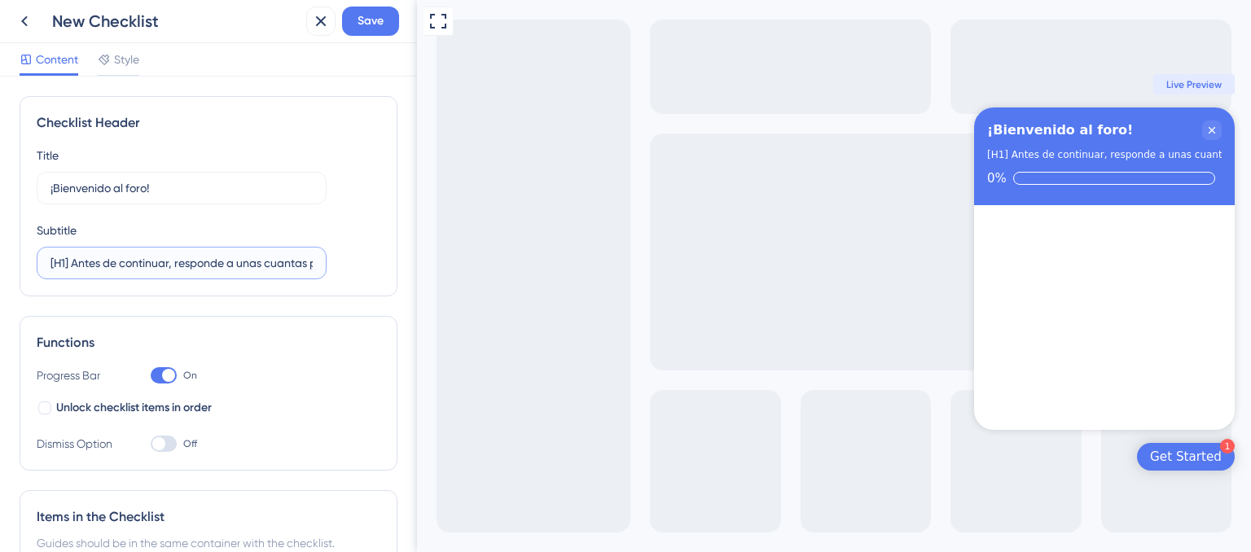
click at [36, 262] on div "Checklist Header Title ¡Bienvenido al foro! Subtitle [H1] Antes de continuar, r…" at bounding box center [209, 196] width 378 height 200
click at [213, 265] on input "Antes de continuar, responde a unas cuantas preguntas. ¿Cuál es tu función?" at bounding box center [182, 263] width 262 height 18
click at [214, 265] on input "Antes de continuar, responde a unas cuantas preguntas. ¿Cuál es tu función?" at bounding box center [182, 263] width 262 height 18
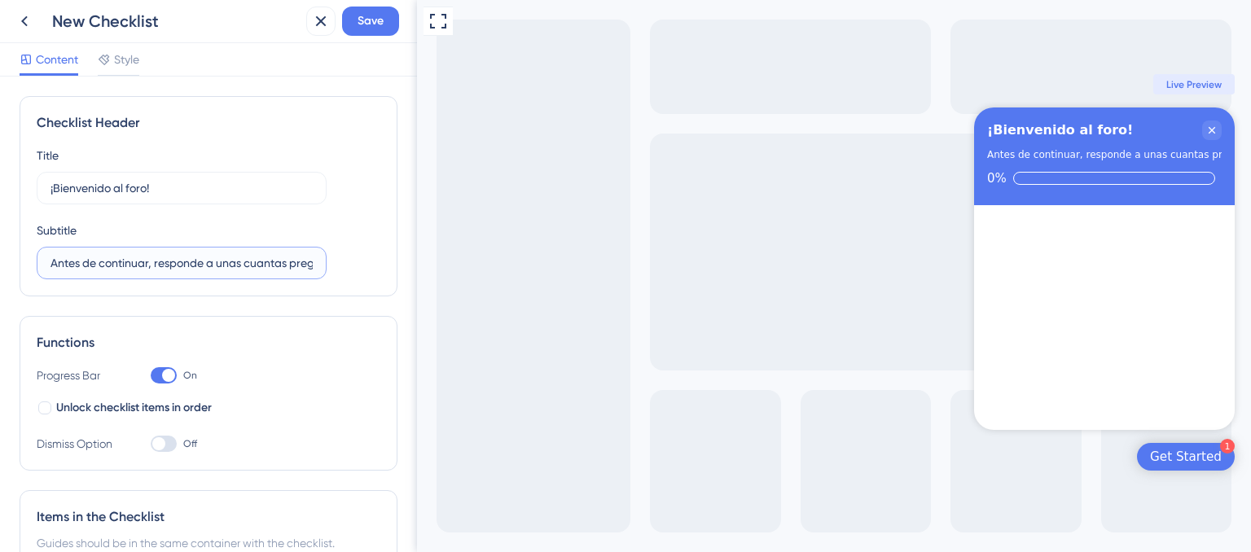
click at [214, 265] on input "Antes de continuar, responde a unas cuantas preguntas. ¿Cuál es tu función?" at bounding box center [182, 263] width 262 height 18
drag, startPoint x: 222, startPoint y: 266, endPoint x: 357, endPoint y: 274, distance: 134.6
click at [357, 274] on div "Title ¡Bienvenido al foro! Subtitle Antes de continuar, responde a unas cuantas…" at bounding box center [209, 213] width 344 height 134
click at [308, 266] on input "Antes de continuar, responde a unas cuantas preguntas. ¿Cuál es tu función?" at bounding box center [182, 263] width 262 height 18
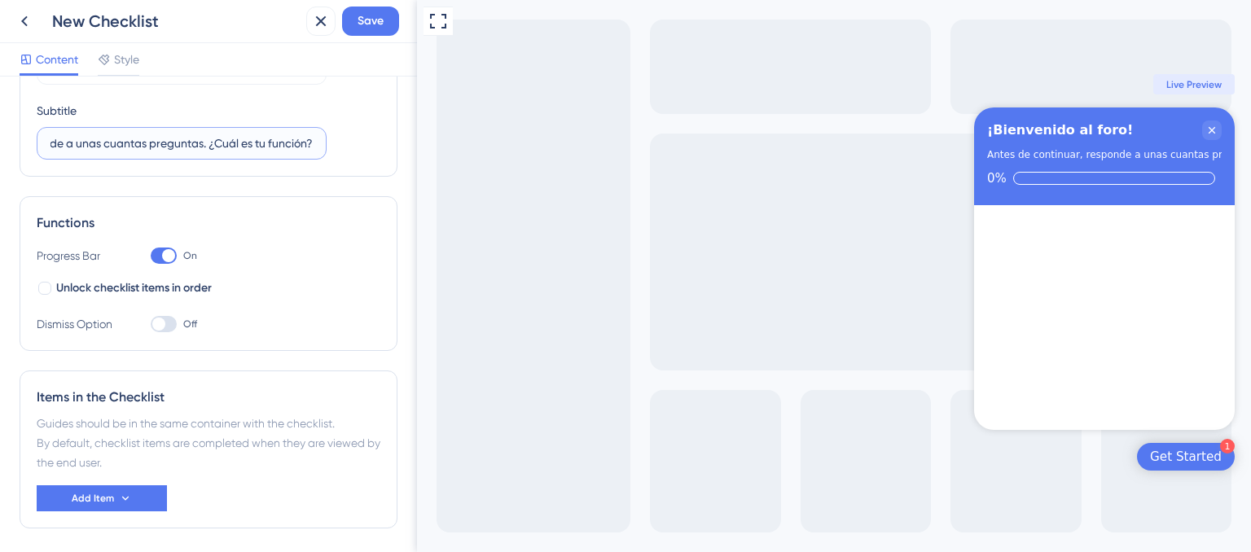
scroll to position [163, 0]
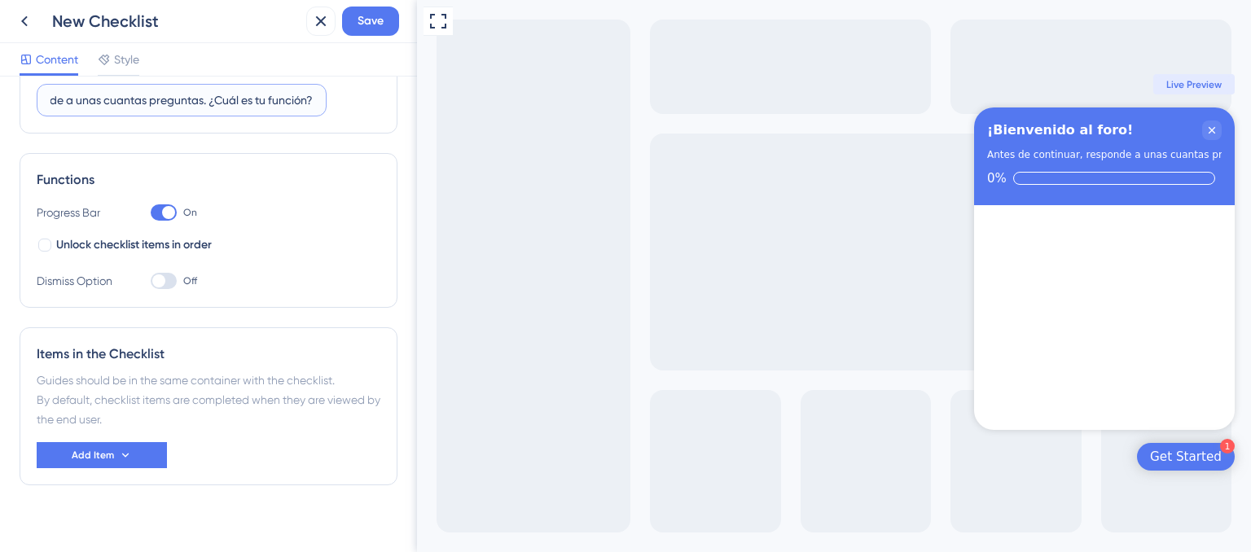
type input "Antes de continuar, responde a unas cuantas preguntas. ¿Cuál es tu función?"
click at [164, 278] on div at bounding box center [158, 281] width 13 height 13
click at [151, 281] on input "Off" at bounding box center [150, 281] width 1 height 1
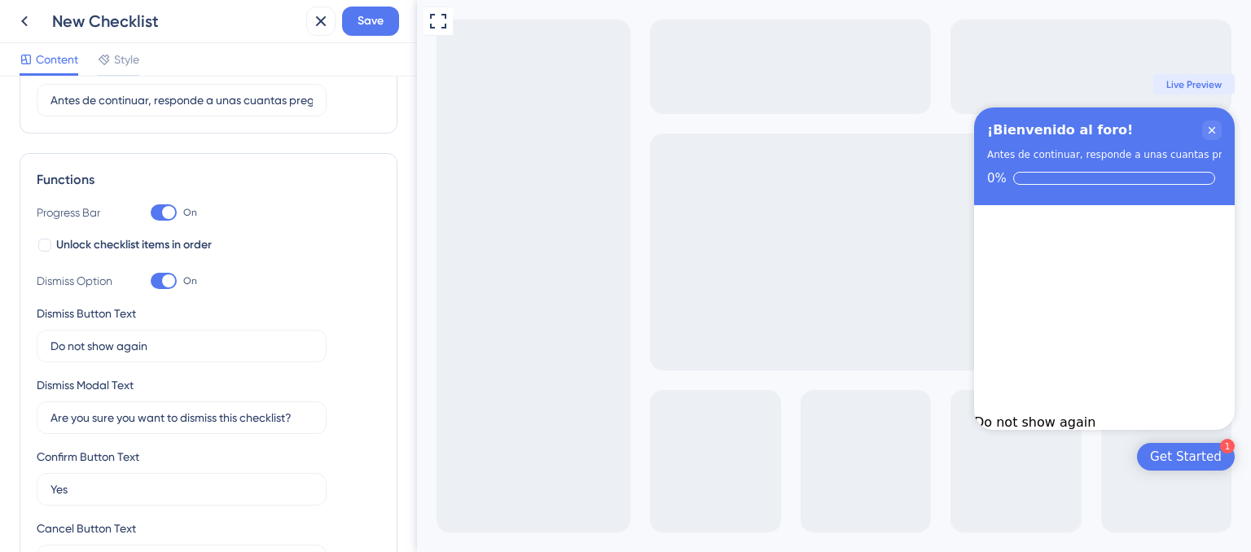
click at [164, 278] on div at bounding box center [168, 281] width 13 height 13
click at [151, 281] on input "On" at bounding box center [150, 281] width 1 height 1
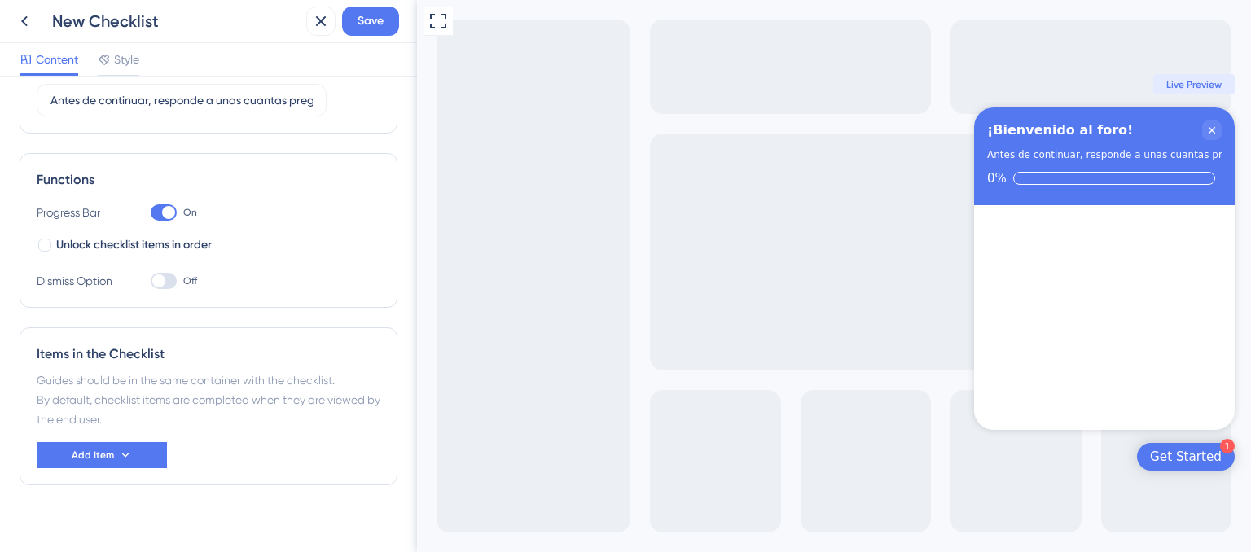
click at [164, 278] on div at bounding box center [158, 281] width 13 height 13
click at [151, 281] on input "Off" at bounding box center [150, 281] width 1 height 1
checkbox input "true"
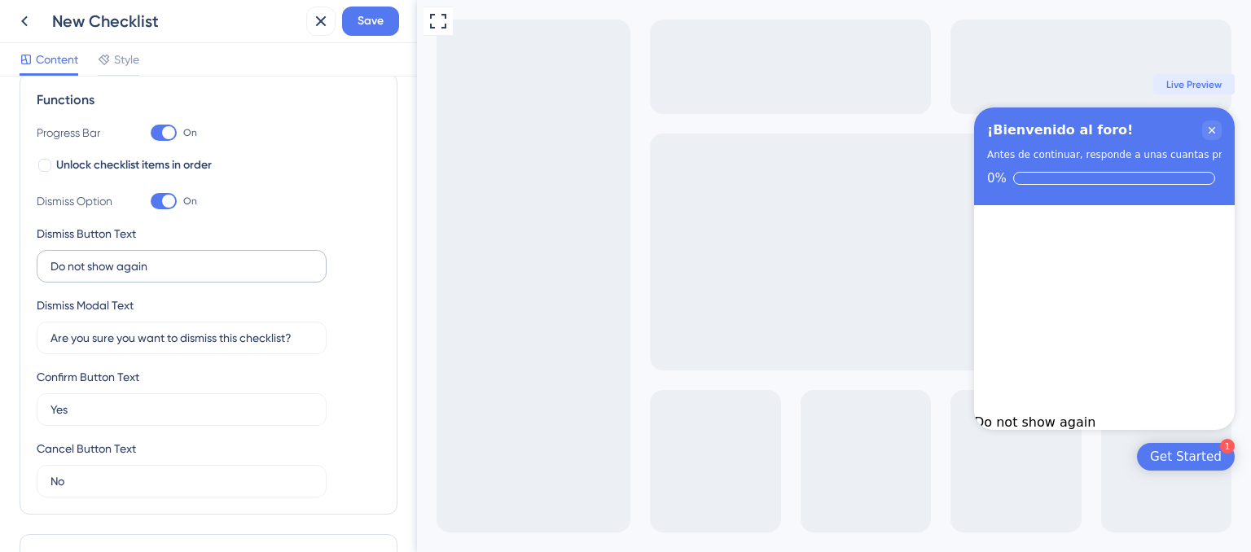
scroll to position [244, 0]
click at [224, 343] on input "Are you sure you want to dismiss this checklist?" at bounding box center [182, 336] width 262 height 18
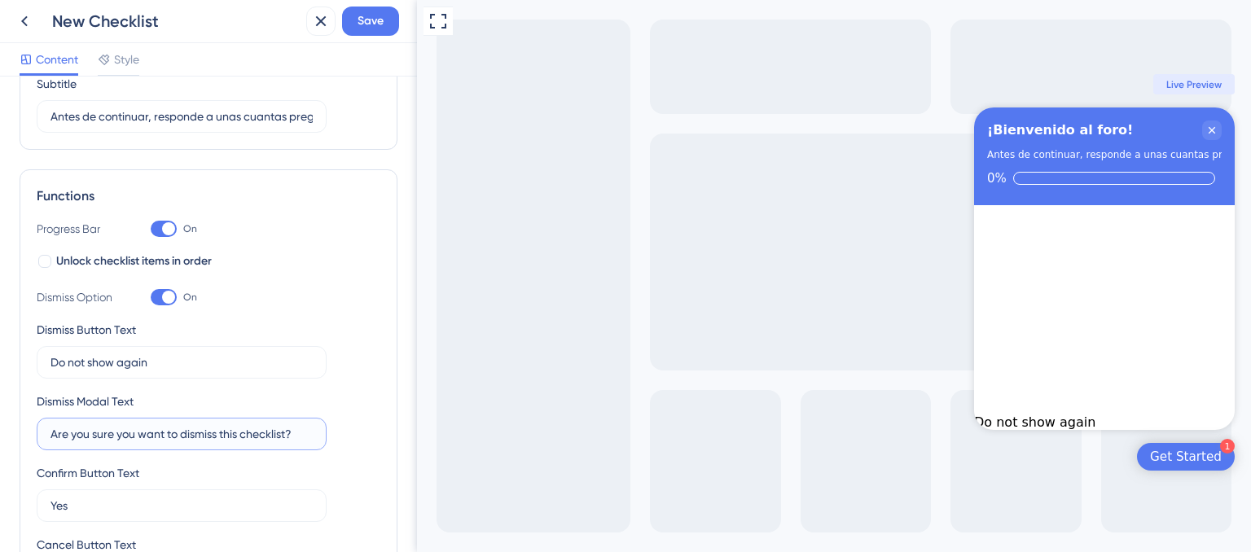
scroll to position [140, 0]
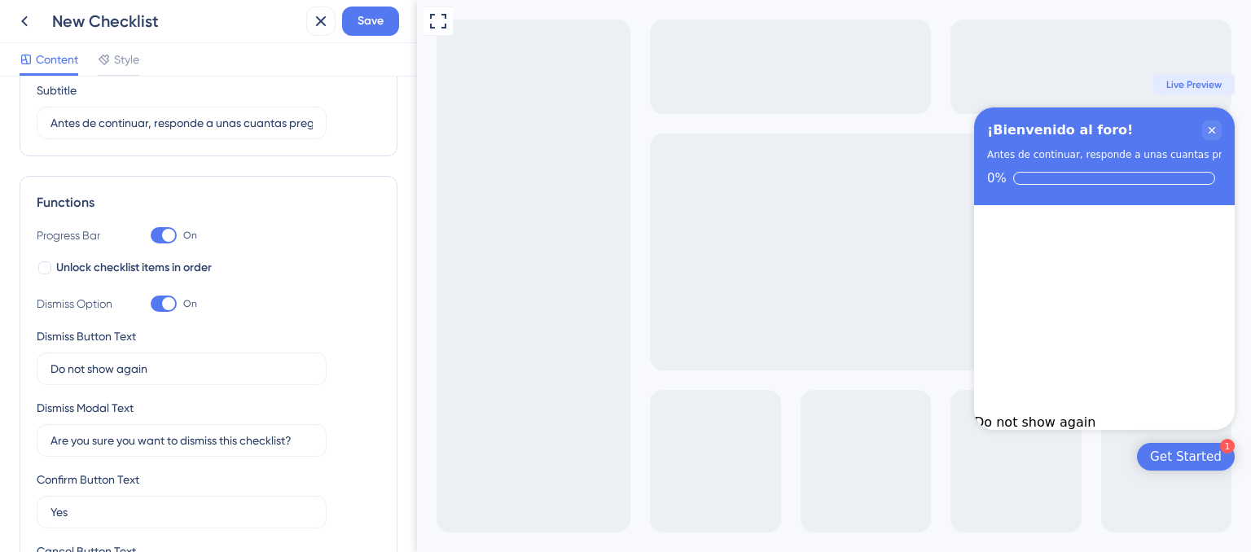
click at [134, 44] on div "Content Style" at bounding box center [208, 59] width 417 height 33
click at [134, 61] on span "Style" at bounding box center [126, 60] width 25 height 20
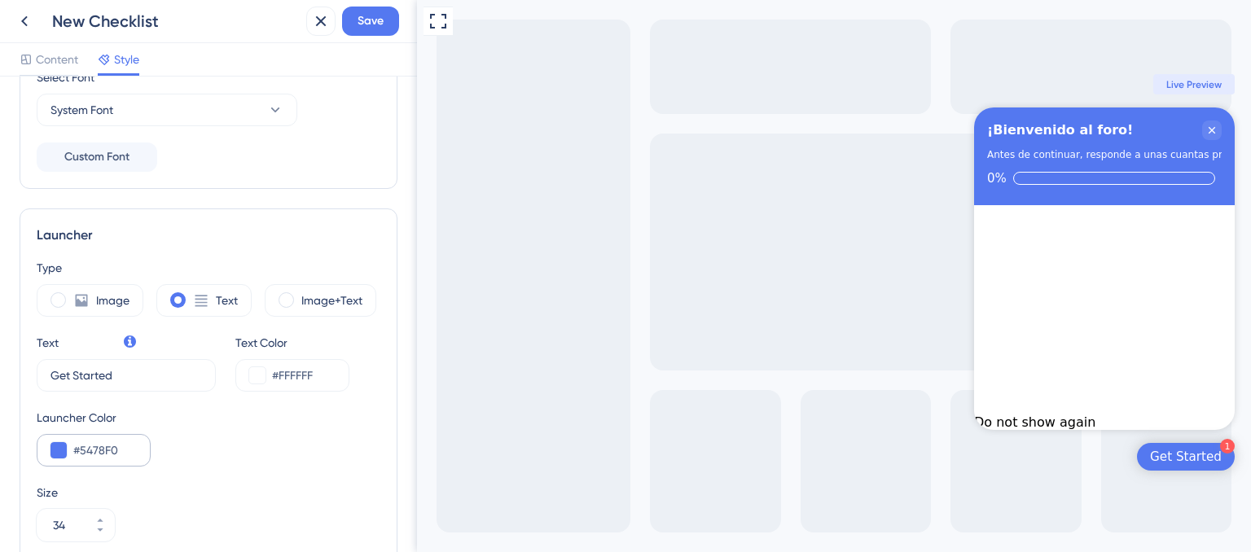
click at [84, 459] on div "#5478F0" at bounding box center [94, 450] width 114 height 33
click at [97, 450] on input "#5478F0" at bounding box center [105, 451] width 64 height 20
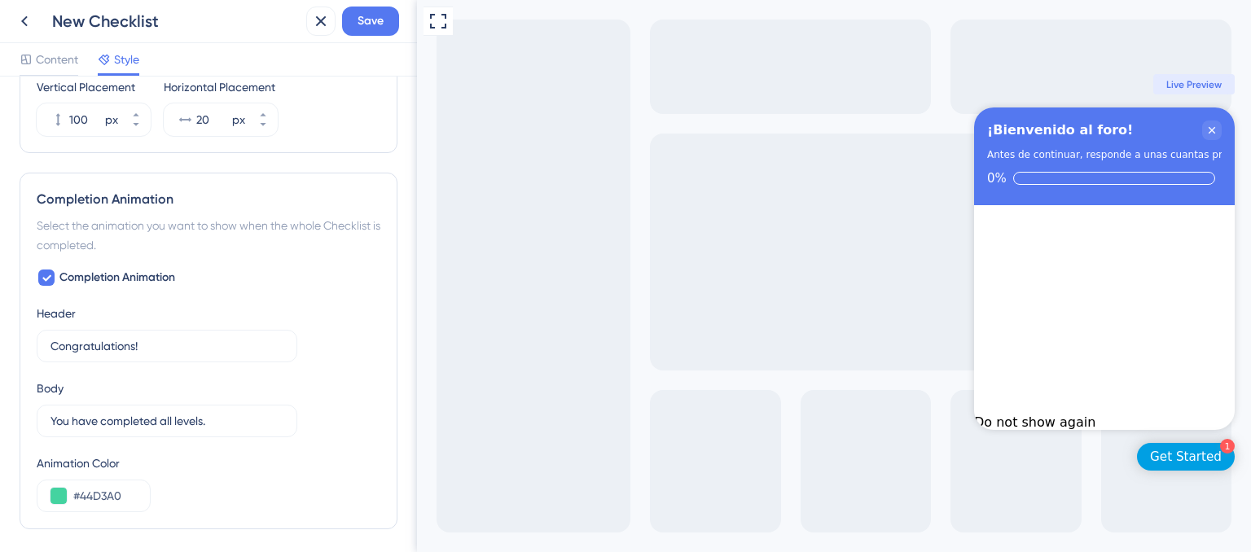
scroll to position [919, 0]
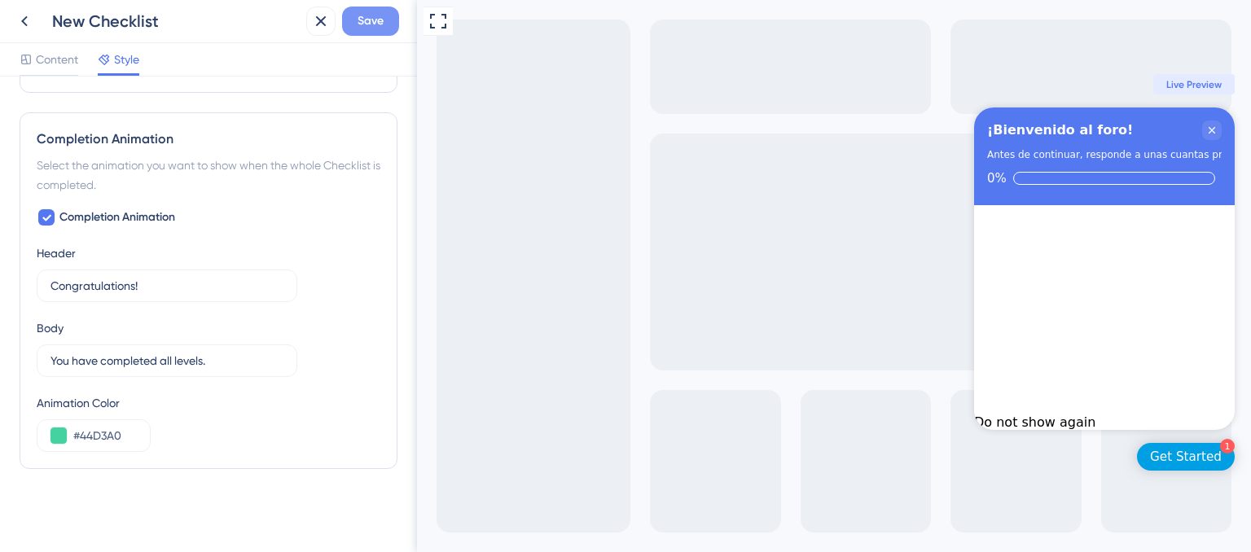
type input "#009FE3"
click at [380, 25] on span "Save" at bounding box center [371, 21] width 26 height 20
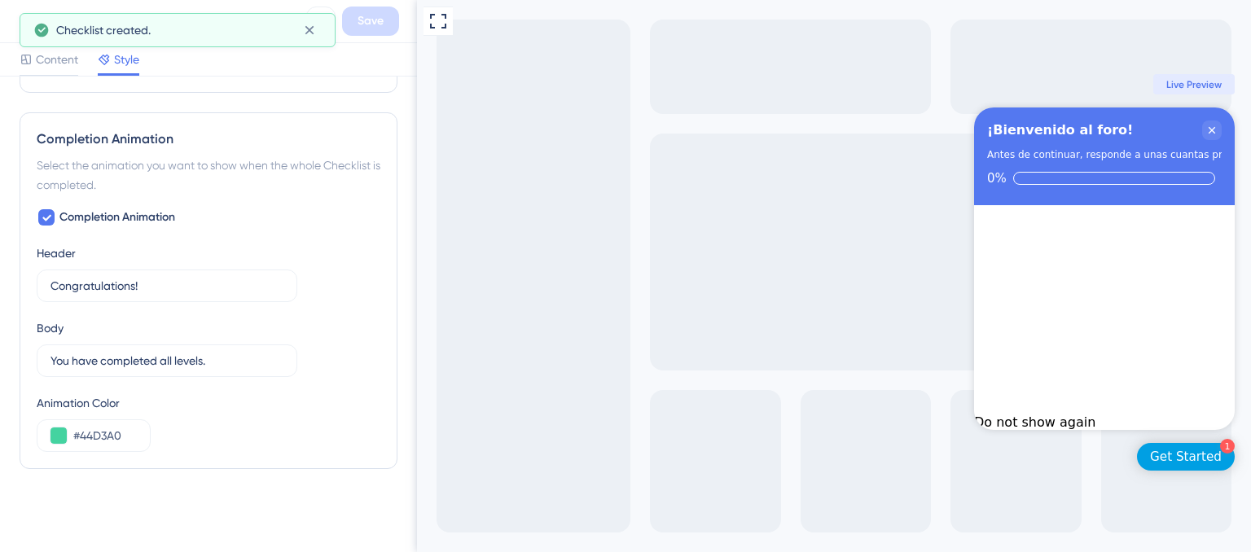
click at [1101, 160] on div "Antes de continuar, responde a unas cuantas preguntas. ¿Cuál es tu función?" at bounding box center [1177, 155] width 380 height 16
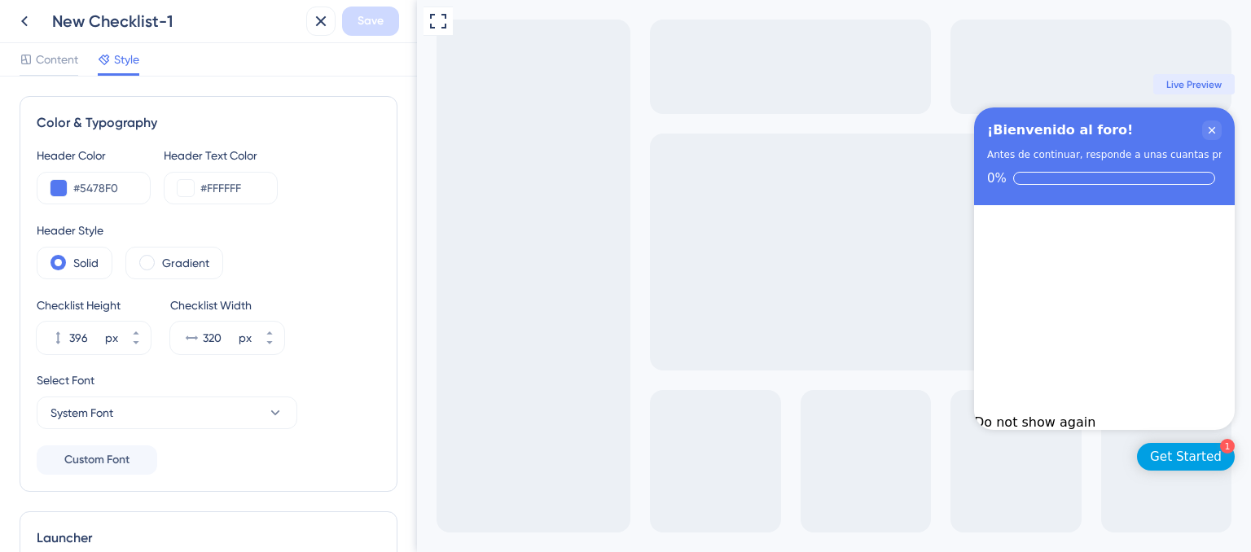
click at [1187, 83] on span "Live Preview" at bounding box center [1194, 84] width 55 height 13
click at [1213, 82] on span "Live Preview" at bounding box center [1194, 84] width 55 height 13
click at [1214, 131] on icon "Close Checklist" at bounding box center [1212, 130] width 7 height 7
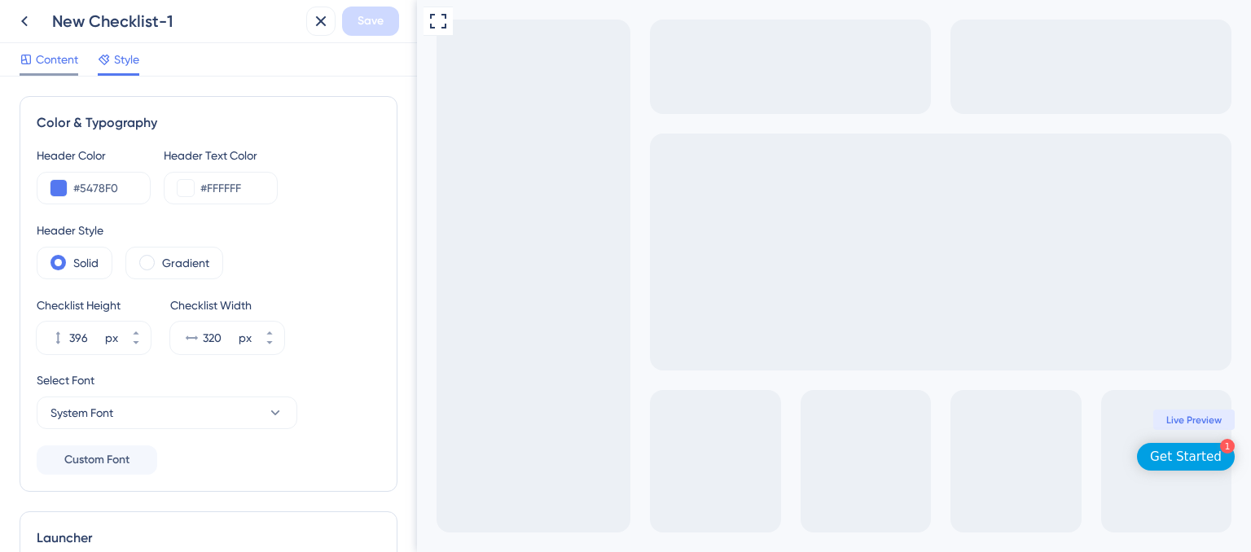
click at [31, 55] on icon at bounding box center [26, 59] width 13 height 13
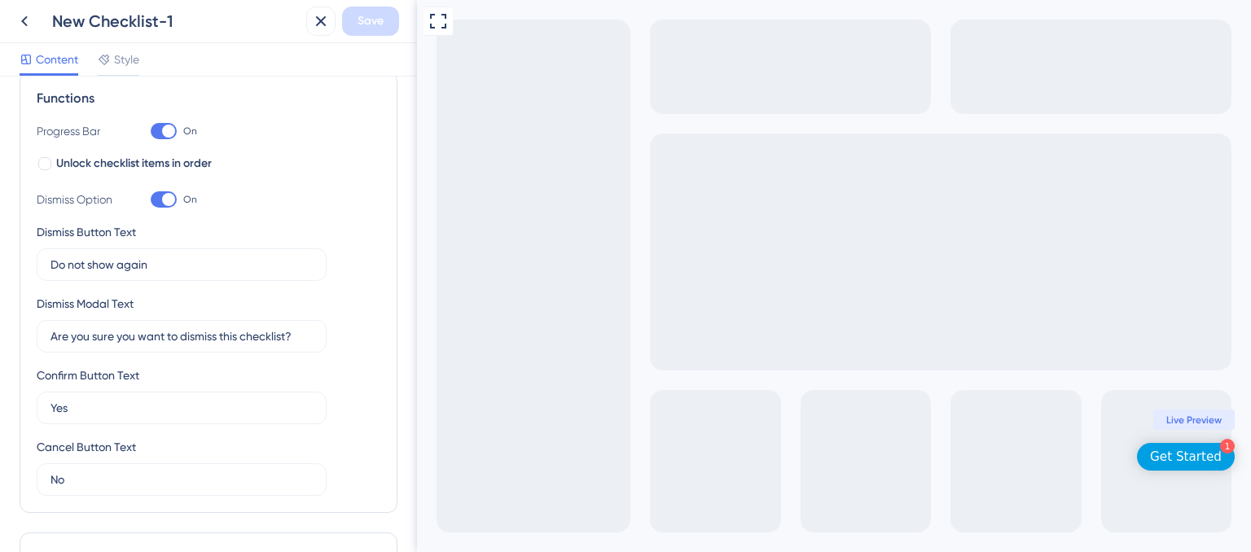
click at [23, 24] on icon at bounding box center [25, 21] width 20 height 20
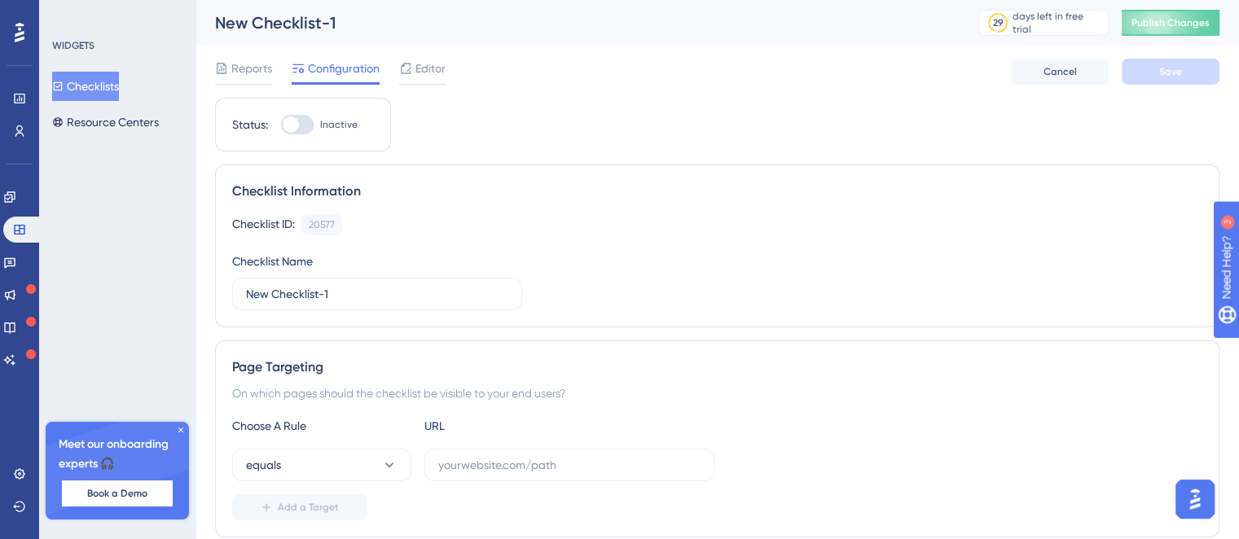
click at [303, 130] on div at bounding box center [297, 125] width 33 height 20
click at [281, 125] on input "Inactive" at bounding box center [280, 125] width 1 height 1
checkbox input "false"
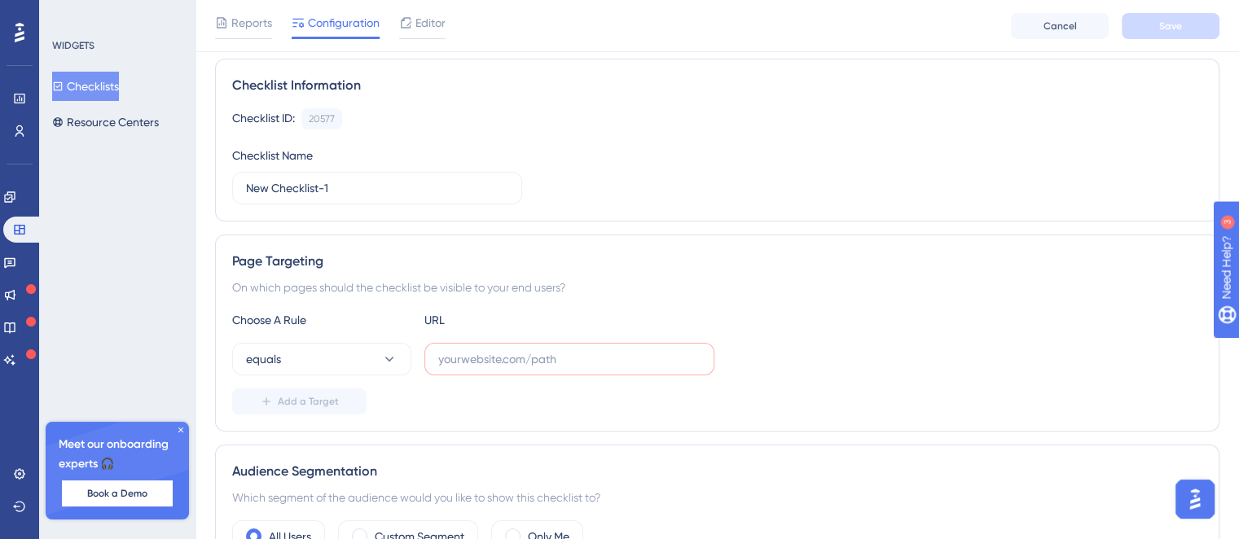
scroll to position [194, 0]
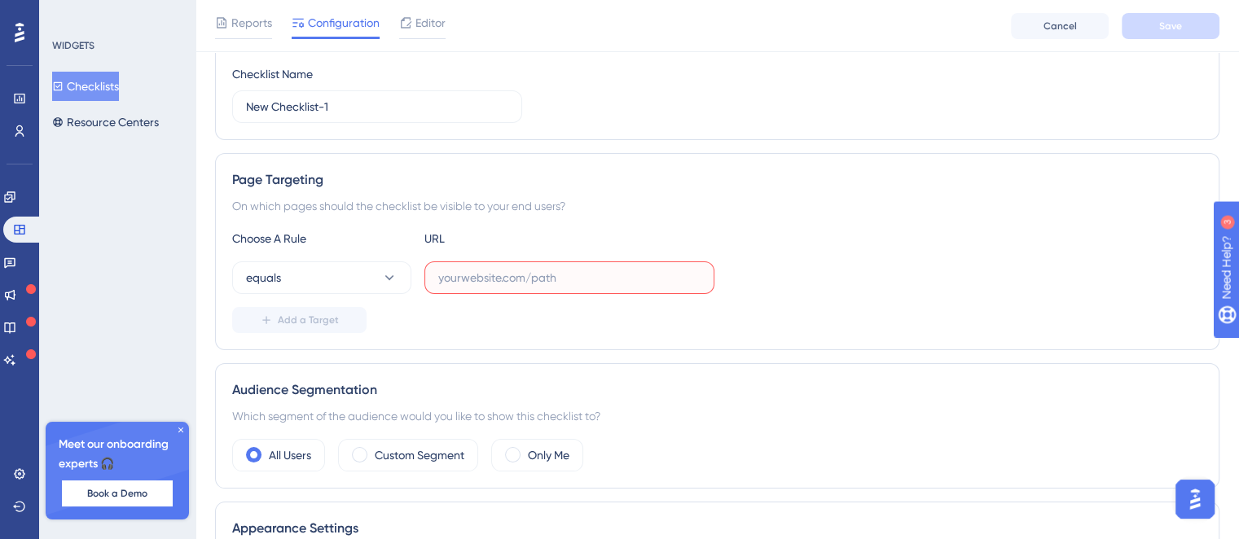
click at [508, 275] on input "text" at bounding box center [569, 278] width 262 height 18
click at [375, 281] on button "equals" at bounding box center [321, 277] width 179 height 33
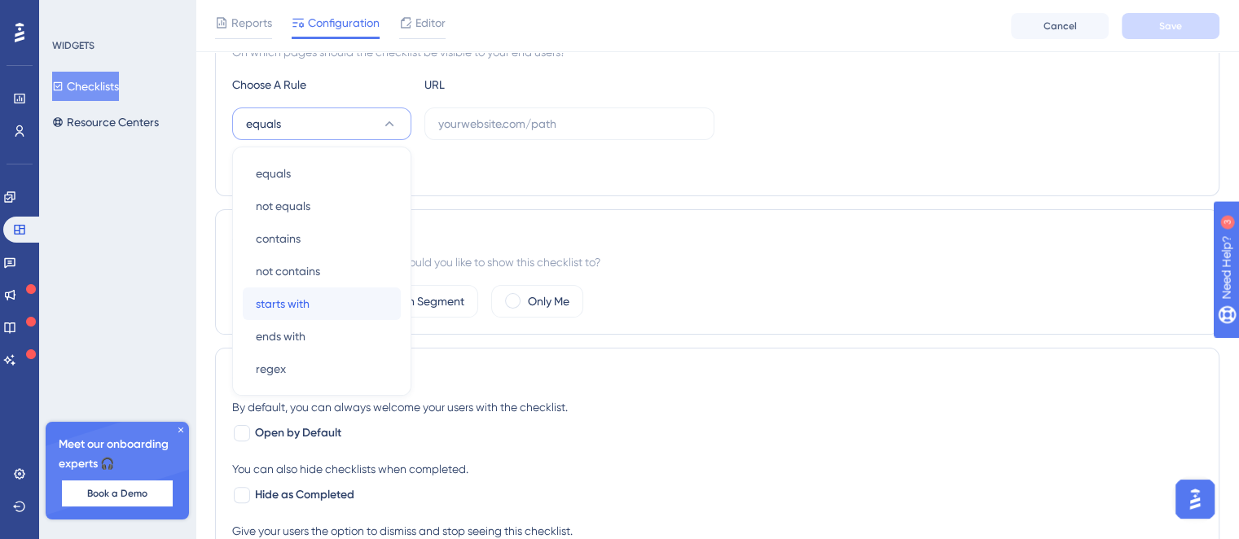
click at [336, 304] on div "starts with starts with" at bounding box center [322, 304] width 132 height 33
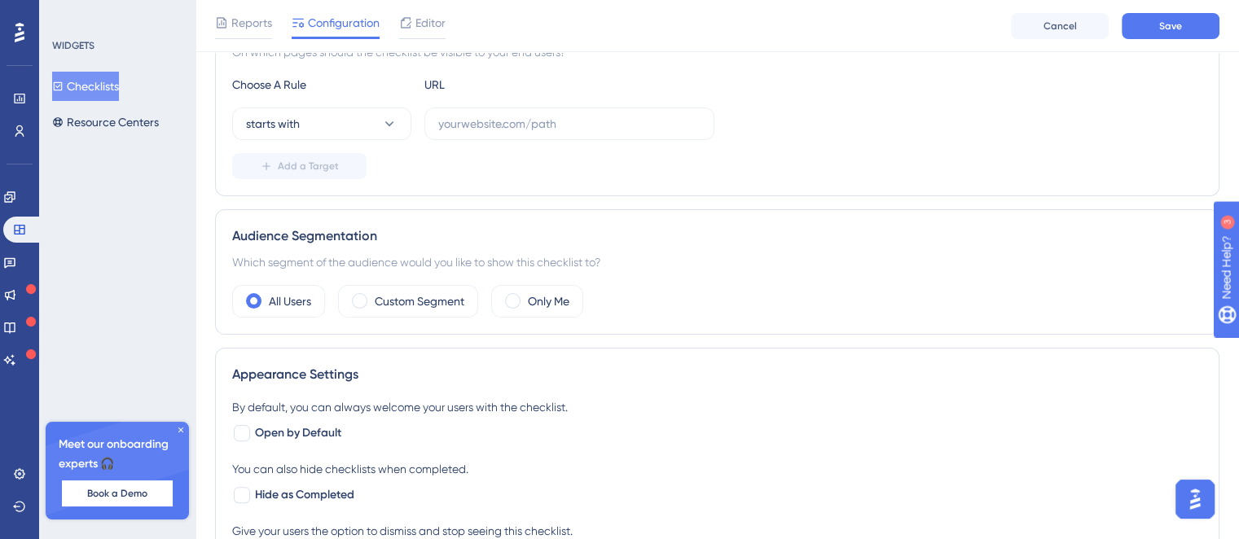
scroll to position [200, 0]
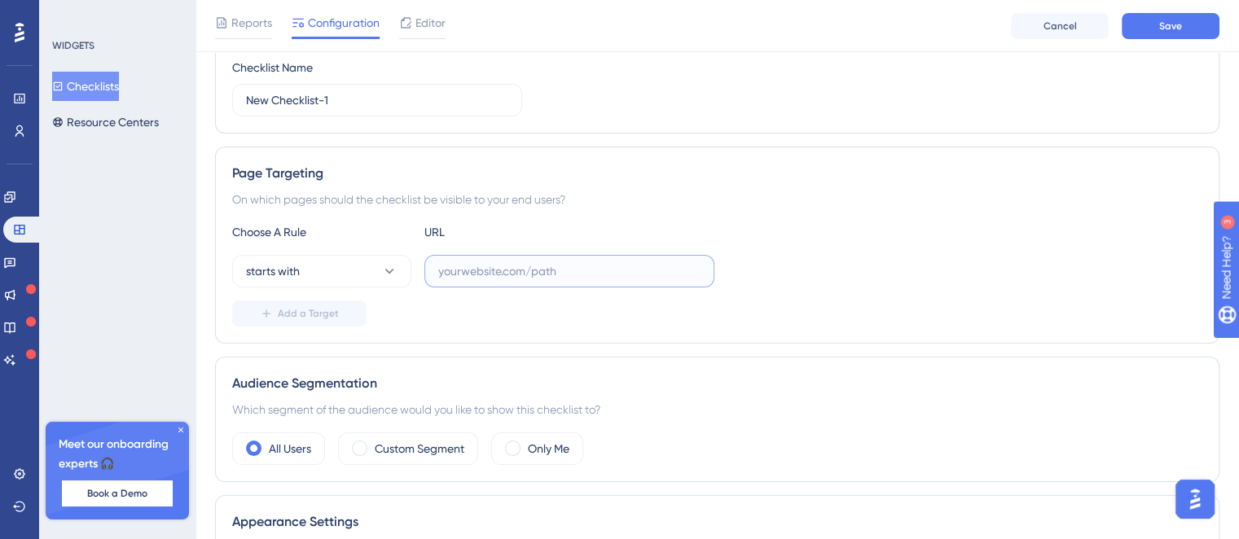
click at [490, 278] on input "text" at bounding box center [569, 271] width 262 height 18
paste input "https://es.intouch.bmigroup.com/"
drag, startPoint x: 481, startPoint y: 268, endPoint x: 407, endPoint y: 271, distance: 74.2
click at [407, 271] on div "starts with https://es.intouch.bmigroup.com/" at bounding box center [473, 271] width 482 height 33
click at [619, 274] on input "es.intouch.bmigroup.com/" at bounding box center [569, 271] width 262 height 18
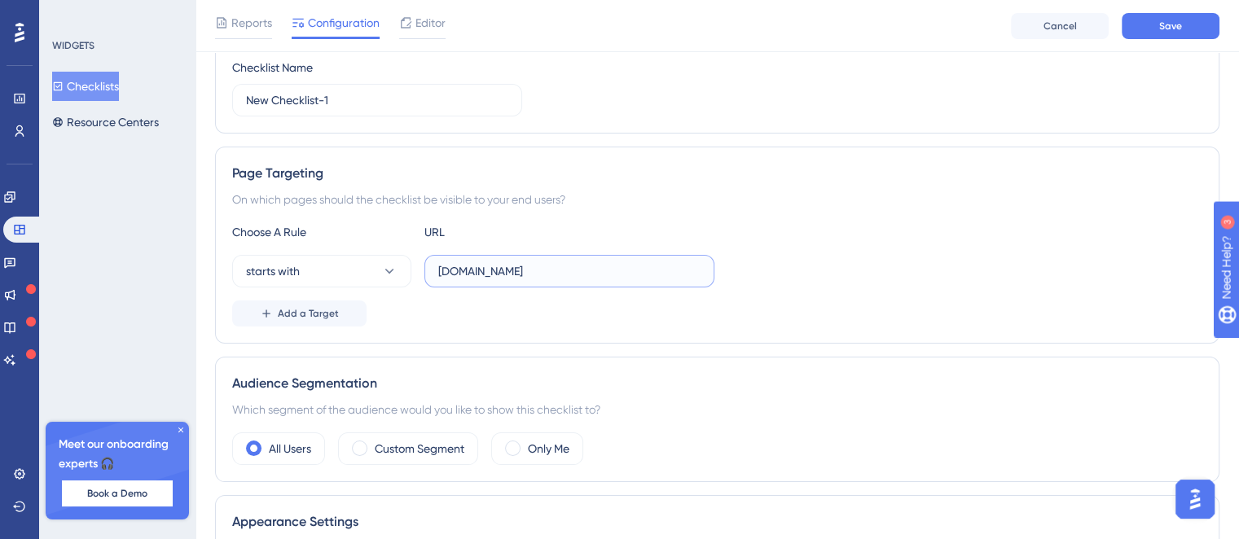
type input "es.intouch.bmigroup.com"
click at [547, 303] on div "Add a Target" at bounding box center [717, 314] width 970 height 26
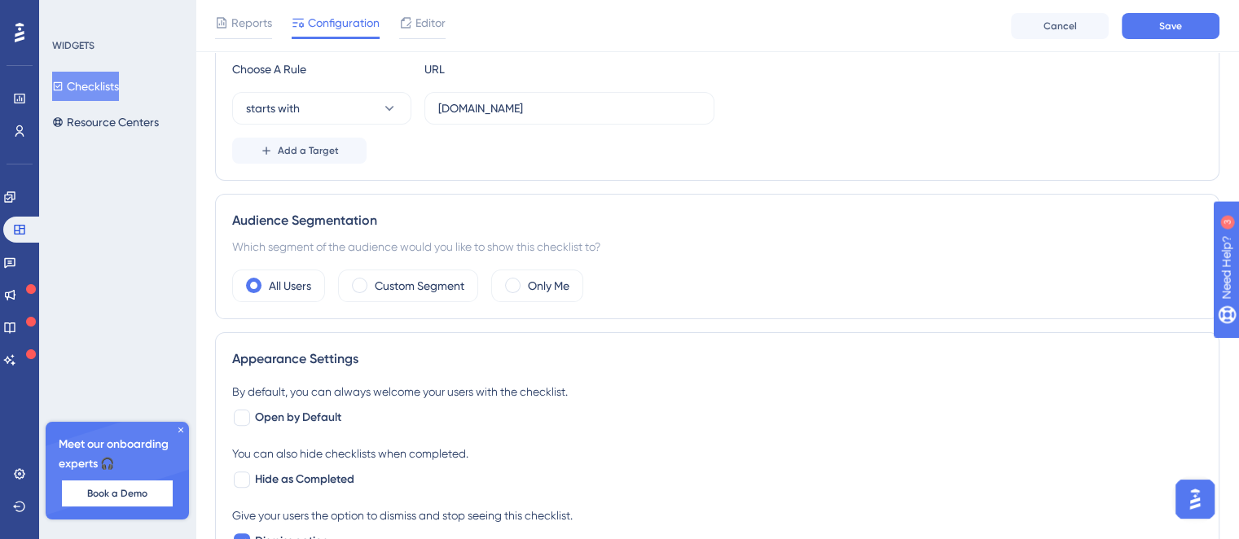
scroll to position [445, 0]
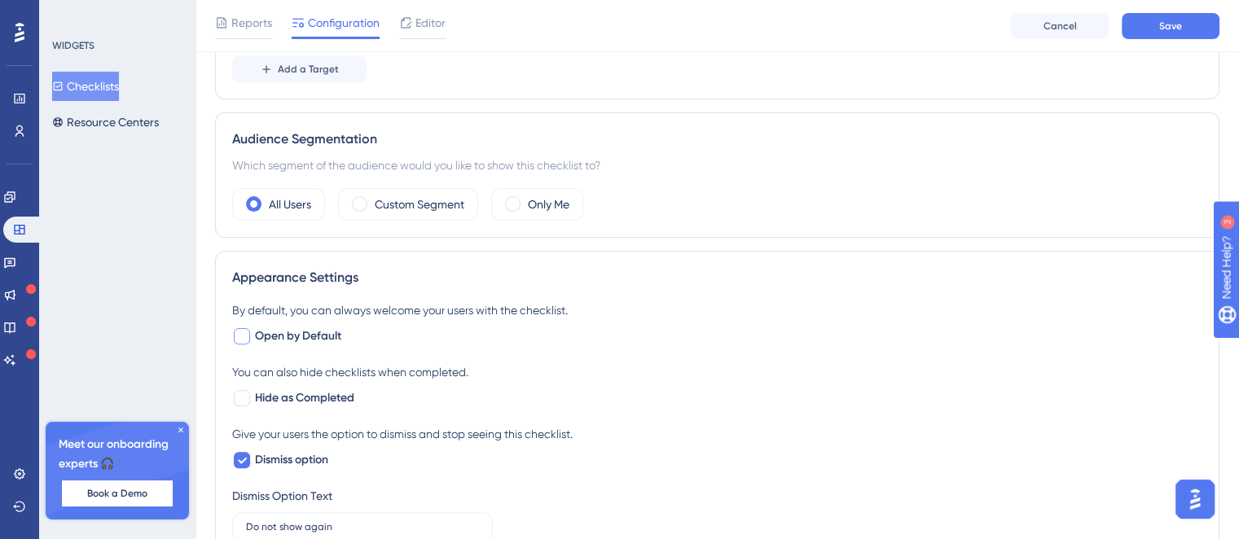
click at [310, 331] on span "Open by Default" at bounding box center [298, 337] width 86 height 20
checkbox input "true"
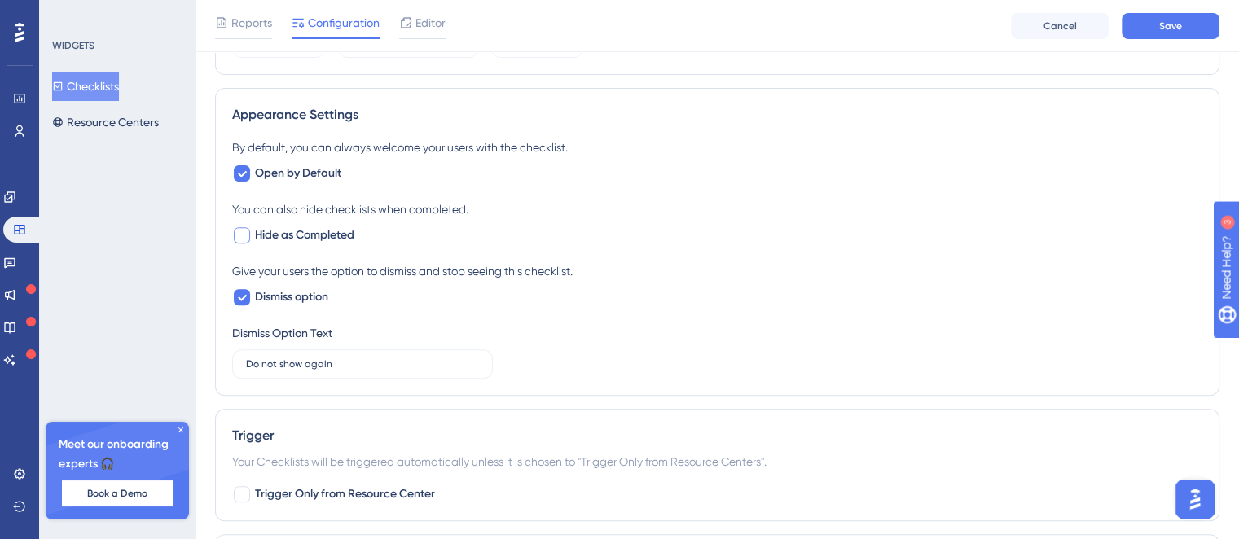
click at [342, 230] on span "Hide as Completed" at bounding box center [304, 236] width 99 height 20
checkbox input "true"
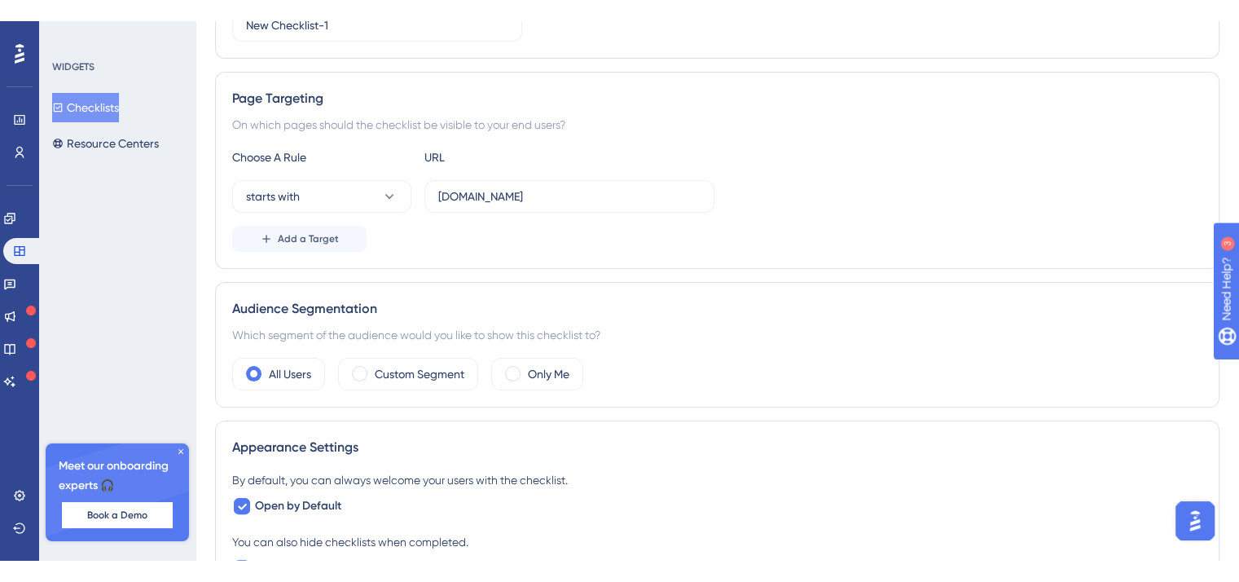
scroll to position [0, 0]
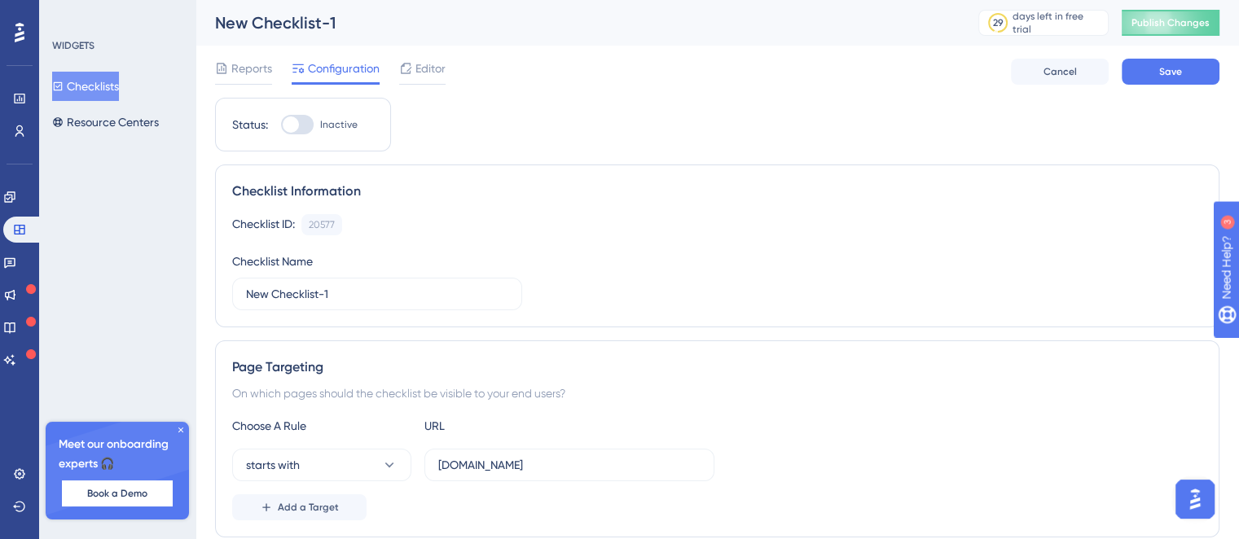
click at [305, 127] on div at bounding box center [297, 125] width 33 height 20
click at [281, 125] on input "Inactive" at bounding box center [280, 125] width 1 height 1
checkbox input "true"
click at [1160, 78] on button "Save" at bounding box center [1171, 72] width 98 height 26
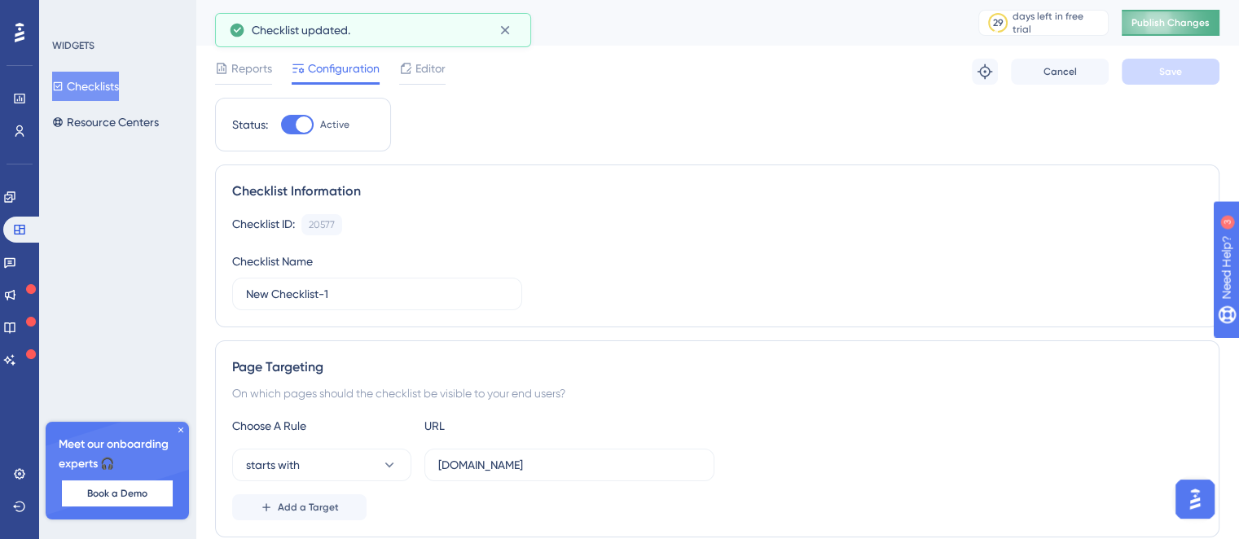
click at [1176, 26] on span "Publish Changes" at bounding box center [1171, 22] width 78 height 13
